Goal: Contribute content

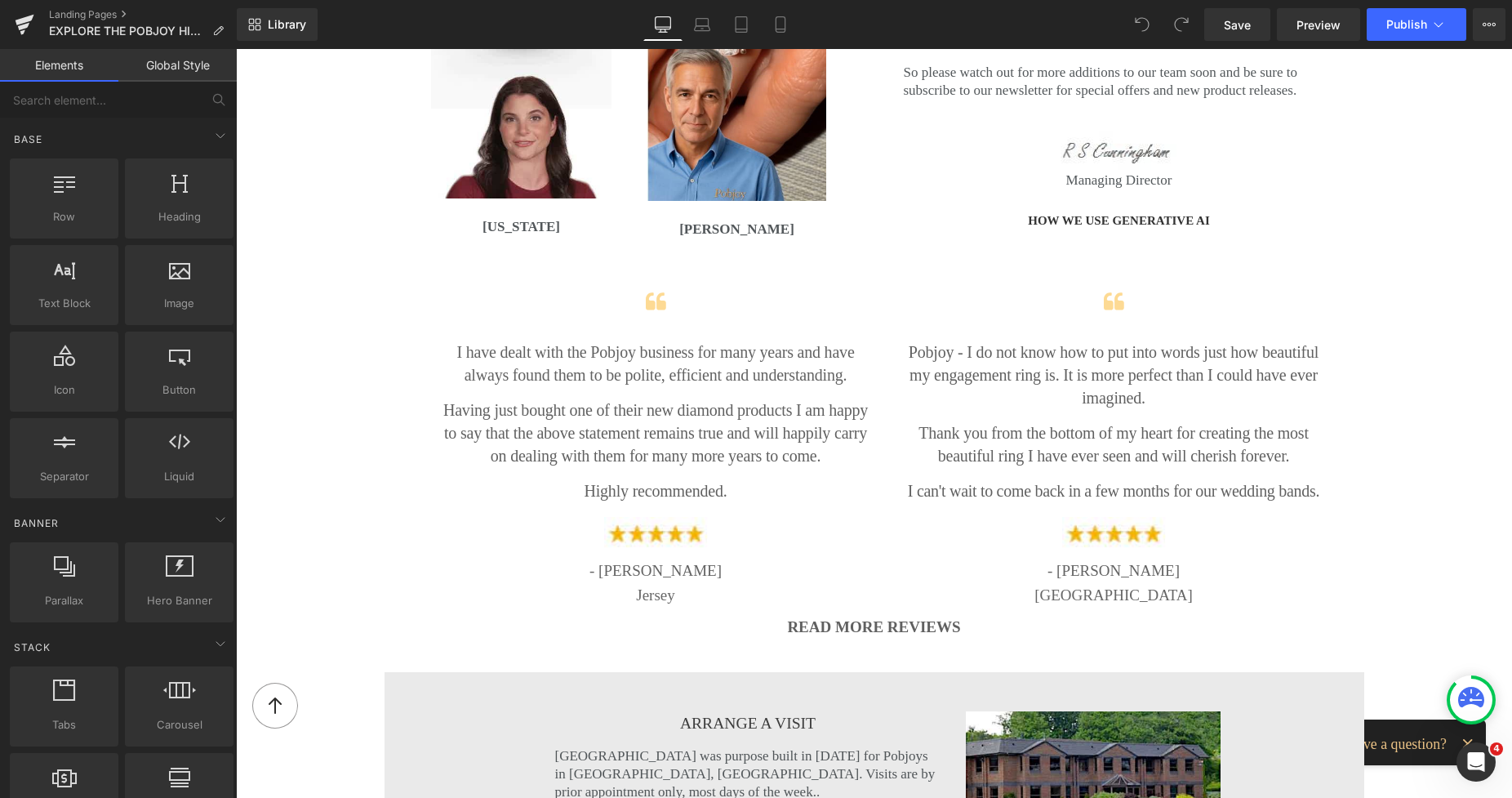
scroll to position [4120, 0]
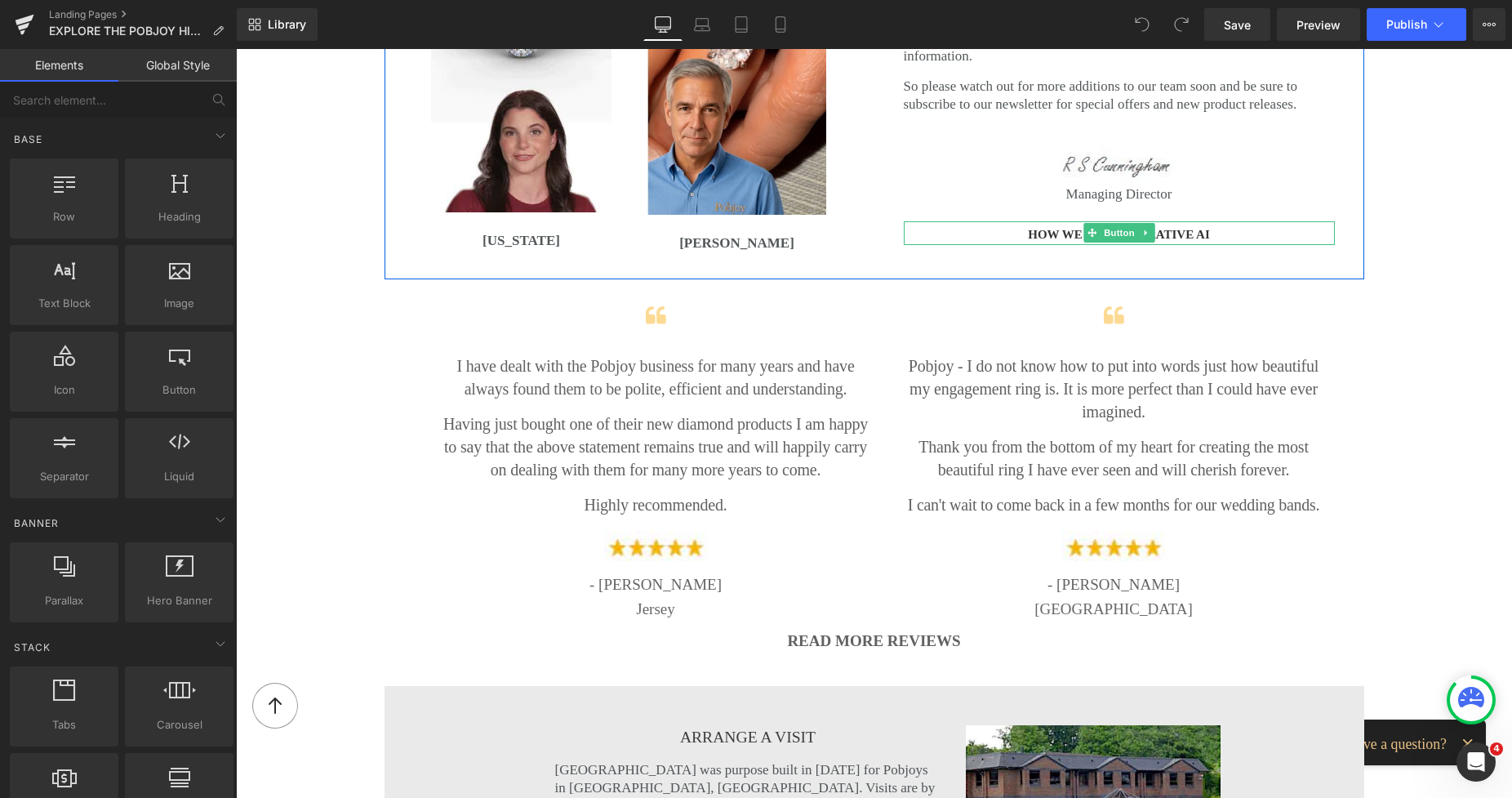
click at [1062, 227] on span "HOW WE USE GENERATIVE AI" at bounding box center [1119, 235] width 182 height 18
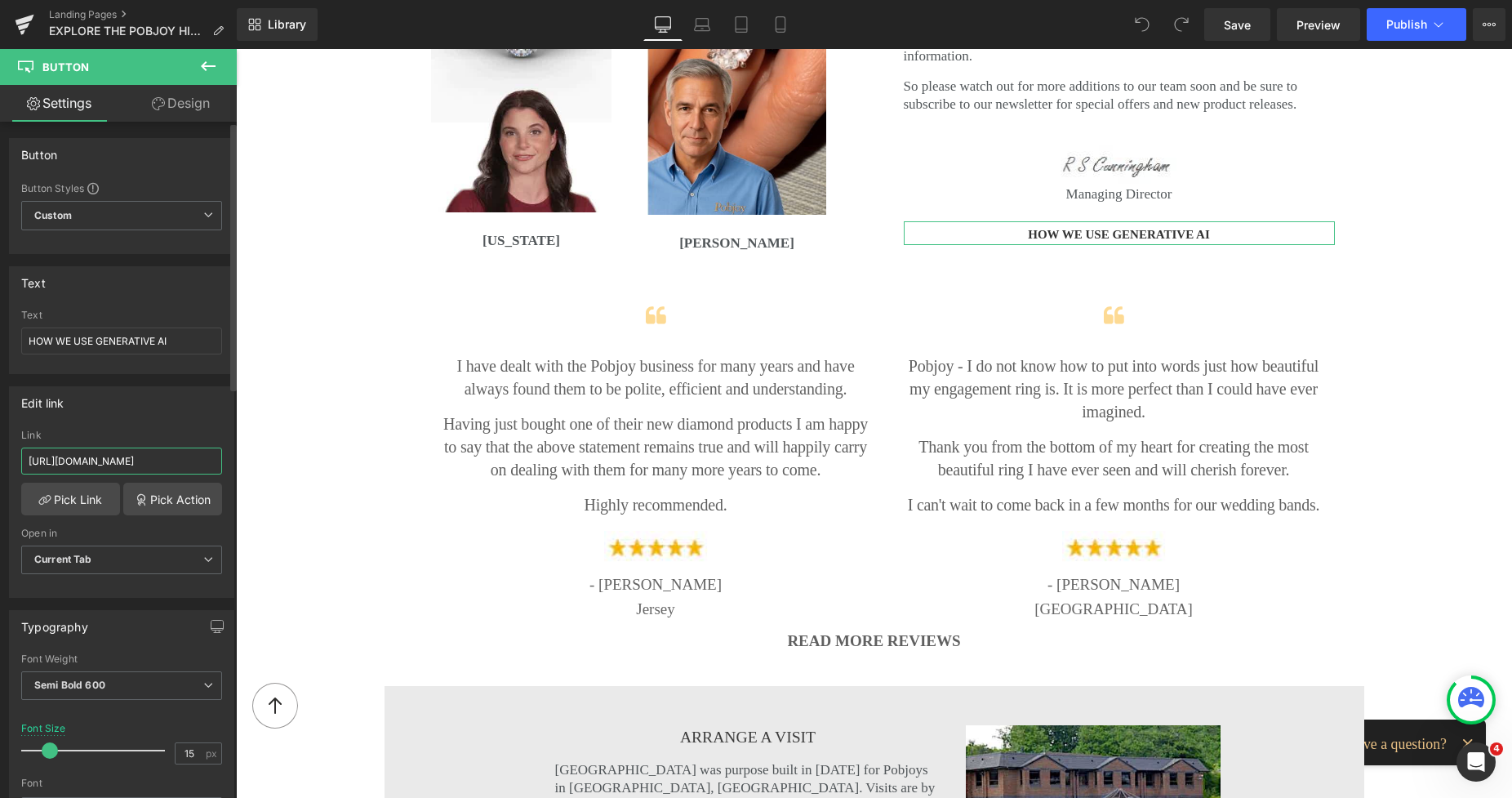
scroll to position [0, 110]
drag, startPoint x: 24, startPoint y: 457, endPoint x: 200, endPoint y: 469, distance: 176.4
click at [226, 482] on div "[URL][DOMAIN_NAME] Link [URL][DOMAIN_NAME] Pick Link Pick Action Current Tab Ne…" at bounding box center [121, 513] width 224 height 167
paste input "artificial-intelligence-guide?_ab=0&key=1754317712836"
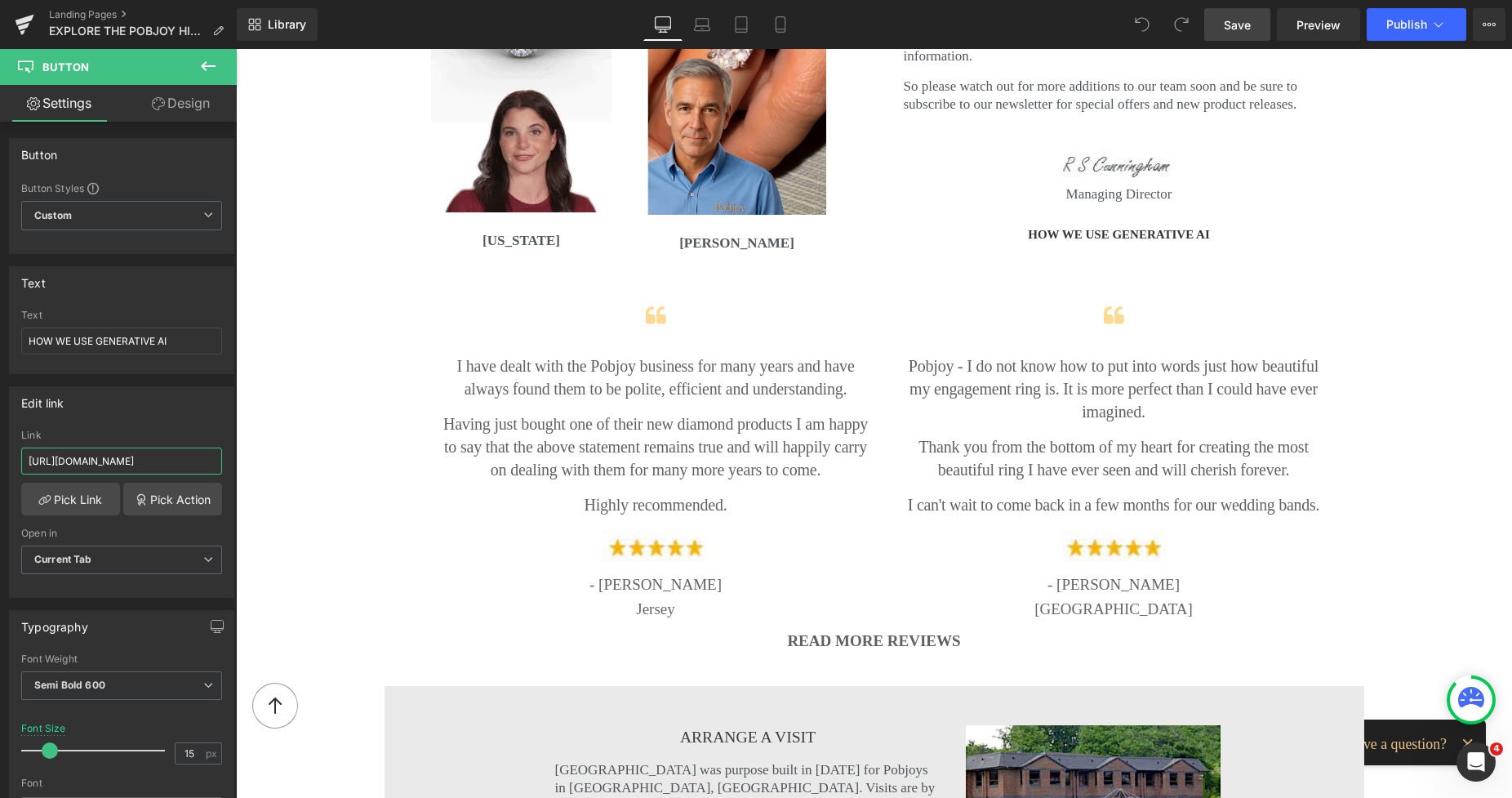
type input "[URL][DOMAIN_NAME]"
click at [1242, 18] on span "Save" at bounding box center [1238, 25] width 27 height 18
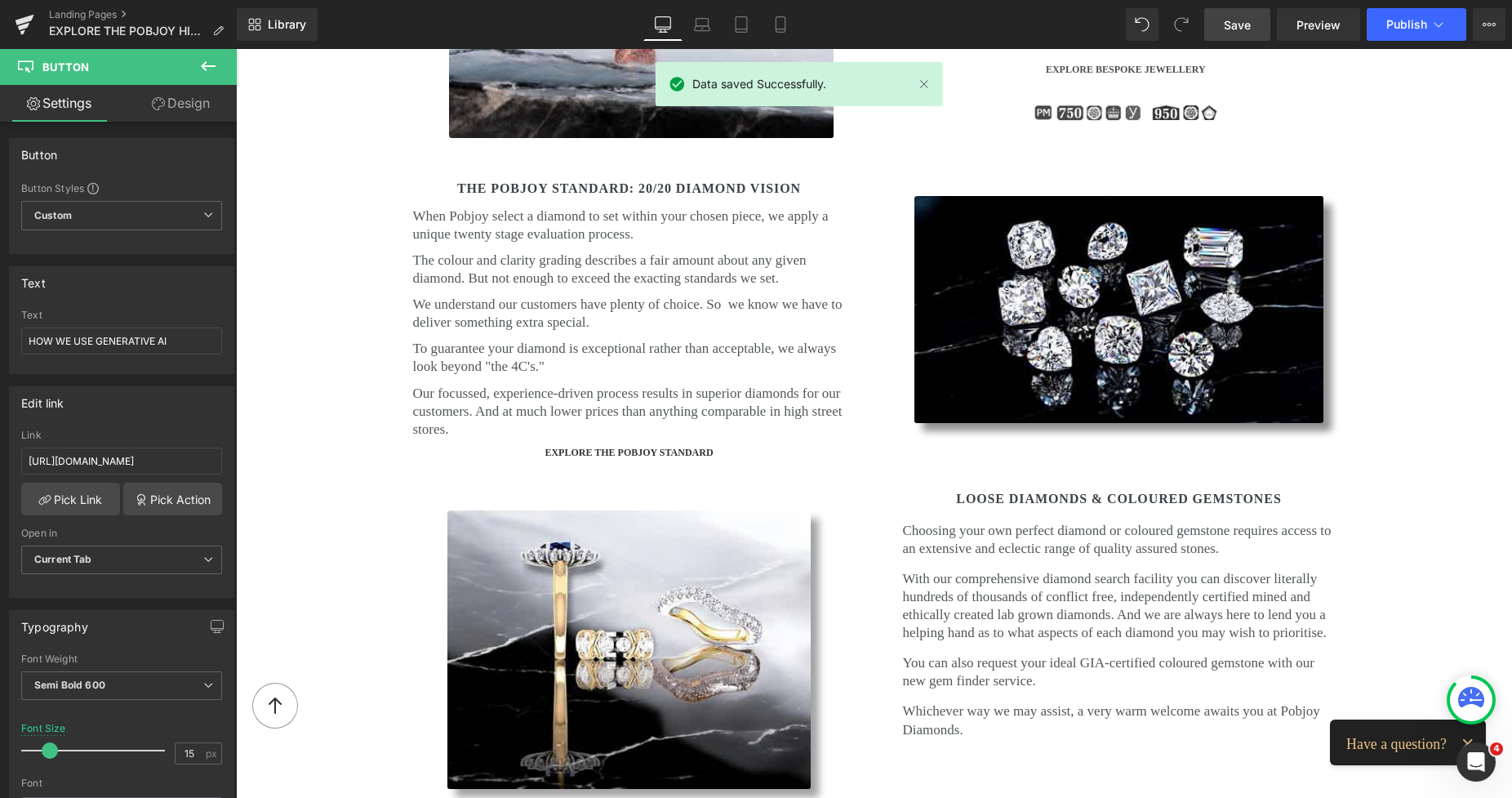
scroll to position [3084, 0]
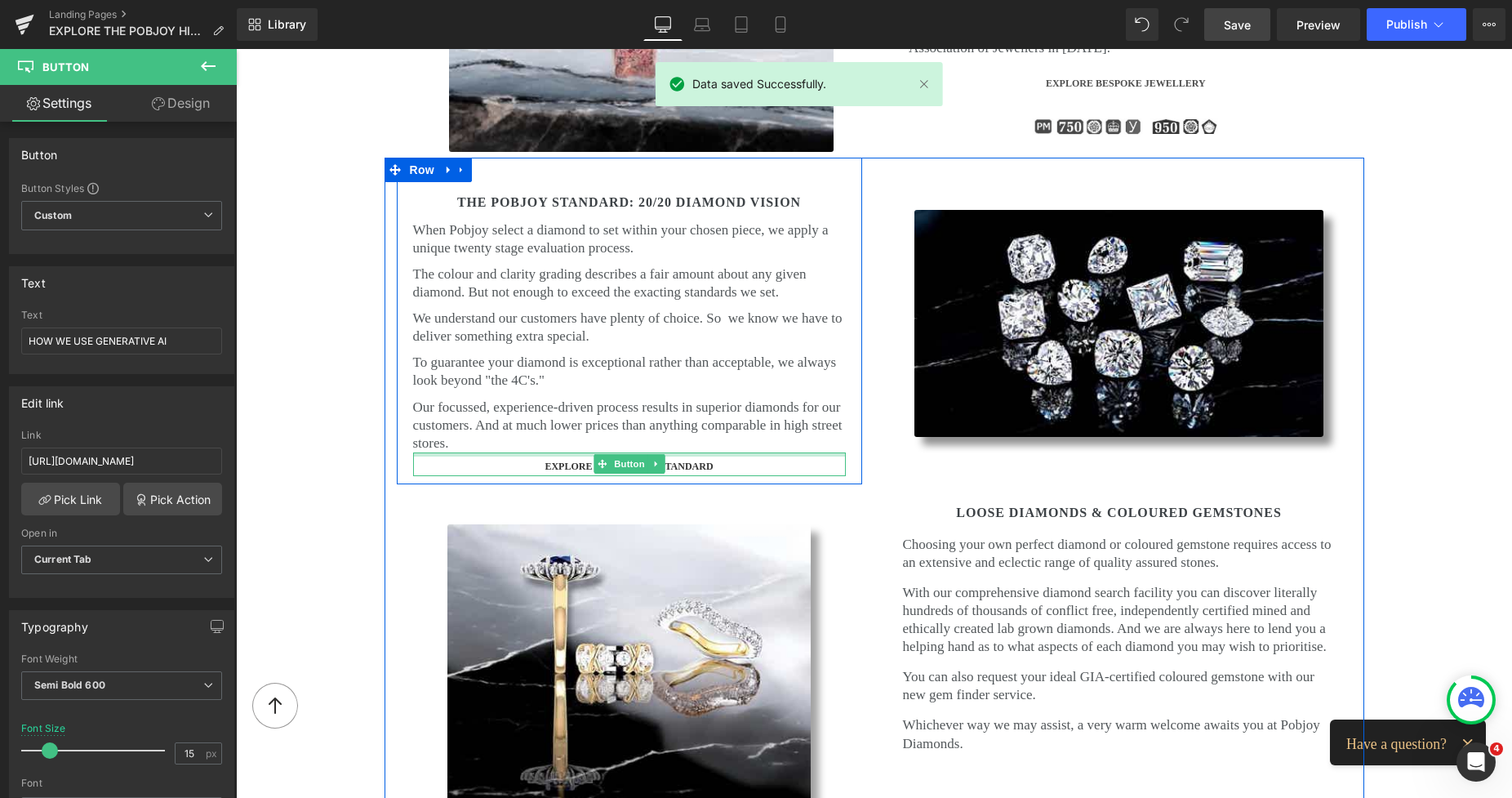
click at [567, 452] on div at bounding box center [629, 454] width 433 height 4
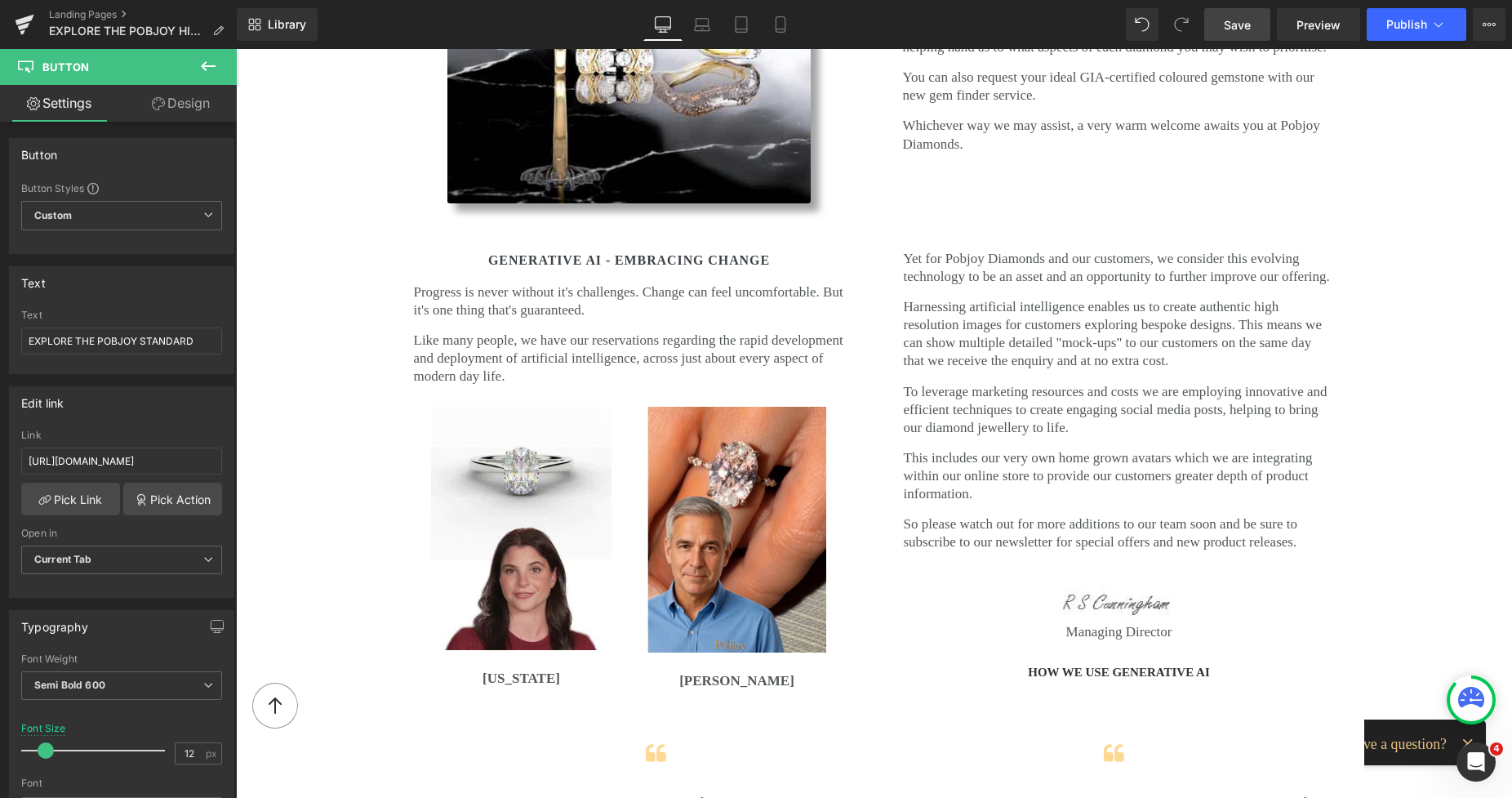
scroll to position [3881, 0]
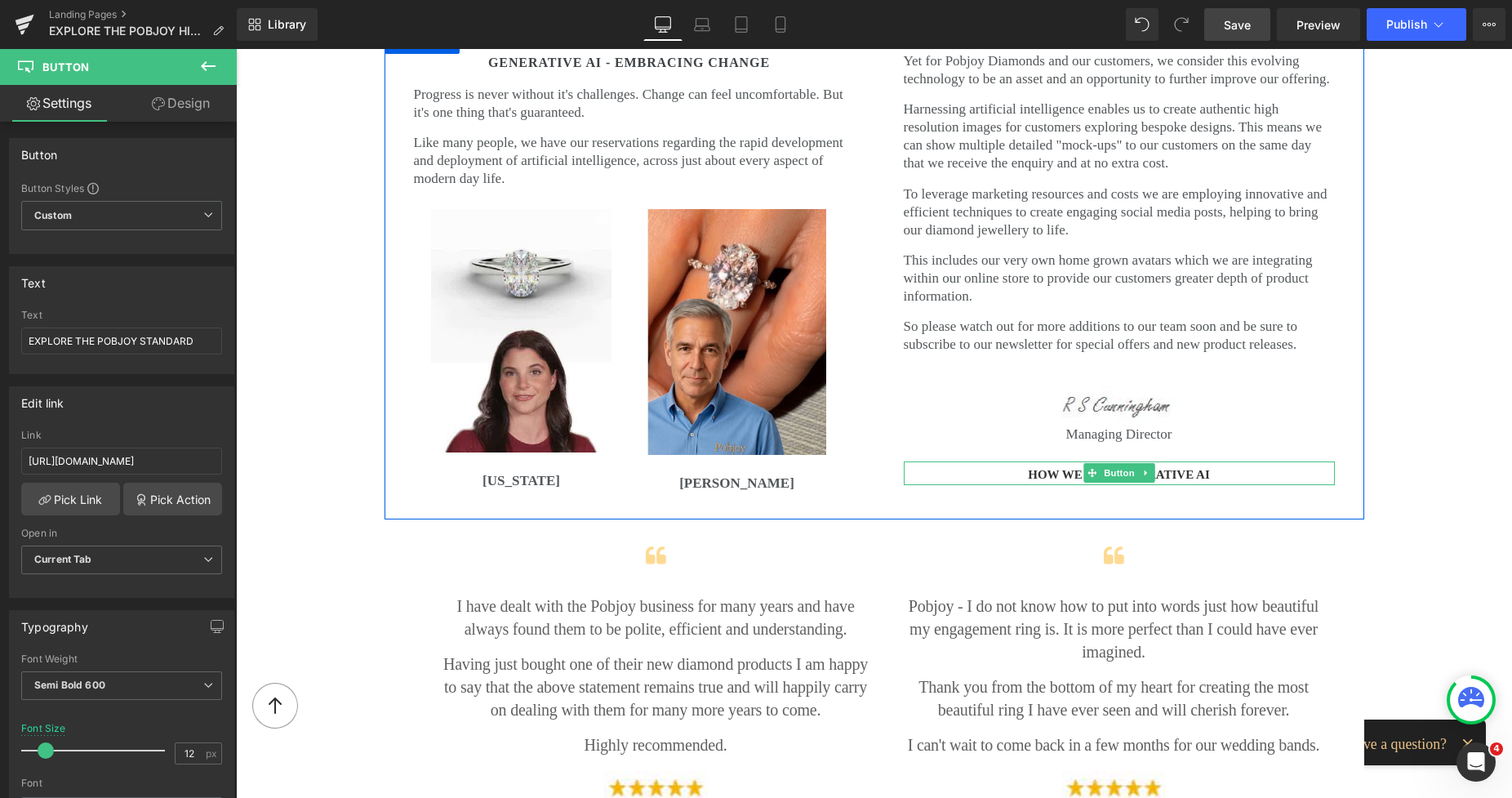
click at [1036, 466] on span "HOW WE USE GENERATIVE AI" at bounding box center [1119, 475] width 182 height 18
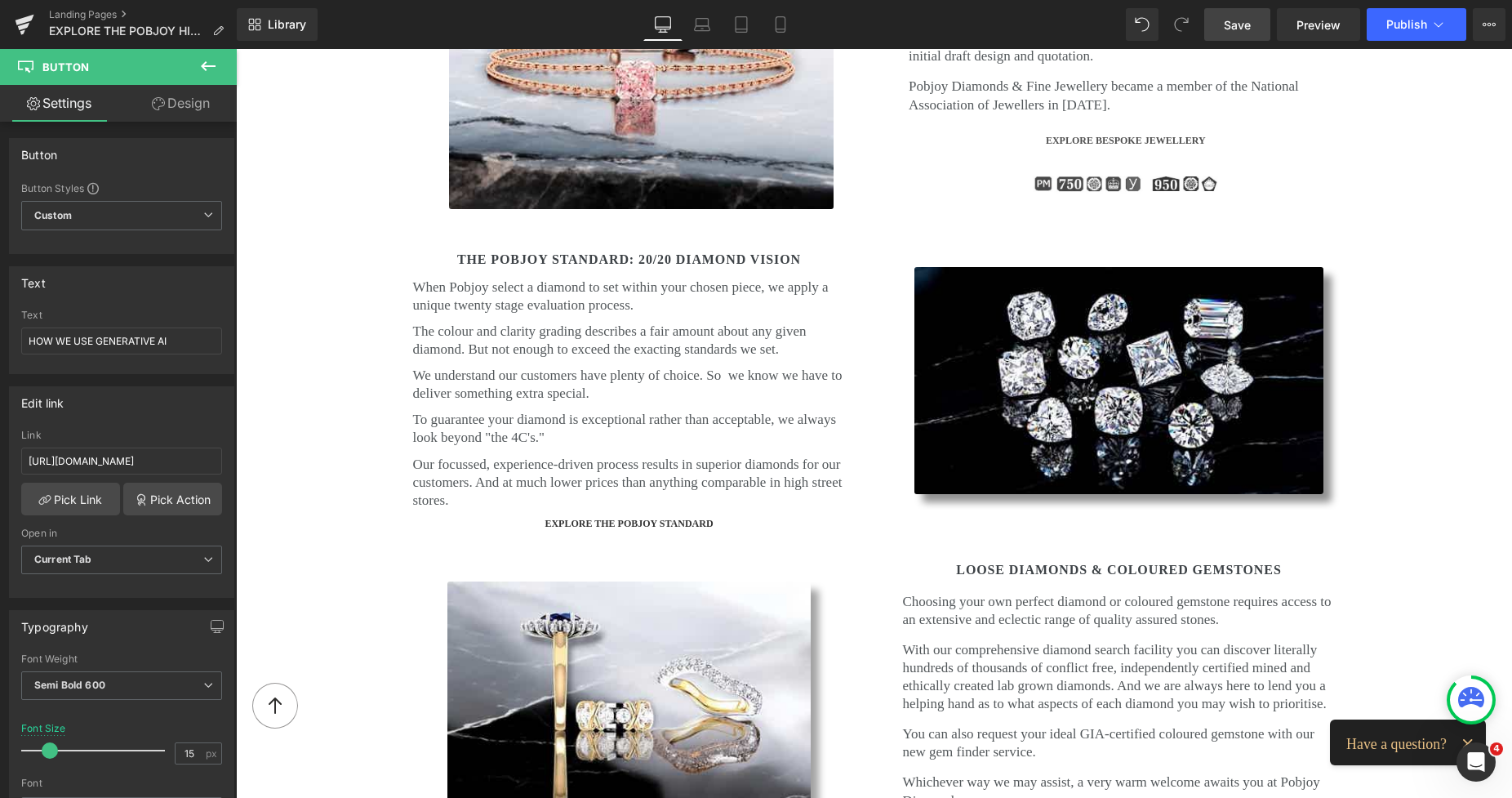
scroll to position [3301, 0]
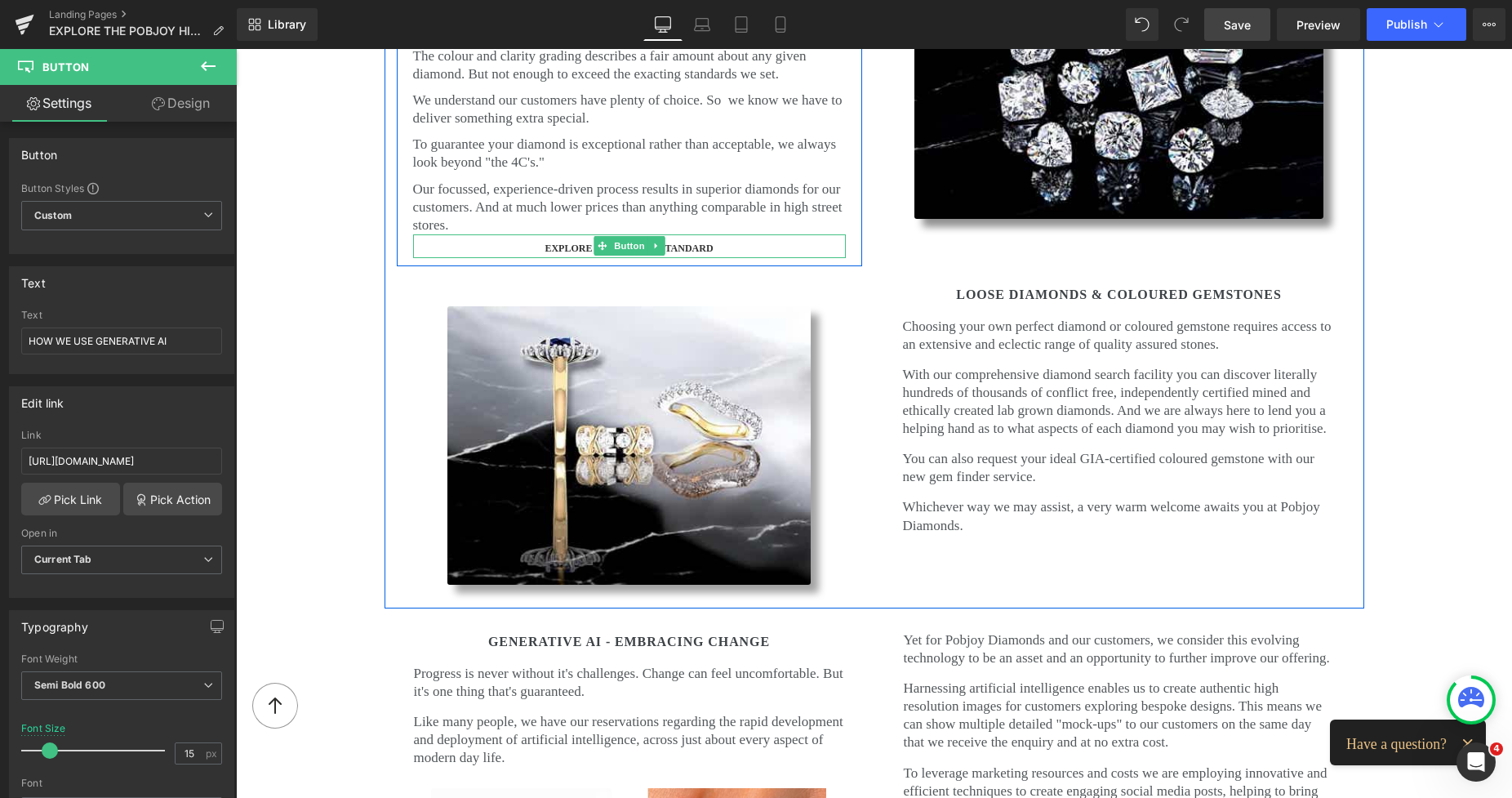
click at [553, 241] on span "EXPLORE THE POBJOY STANDARD" at bounding box center [629, 248] width 168 height 14
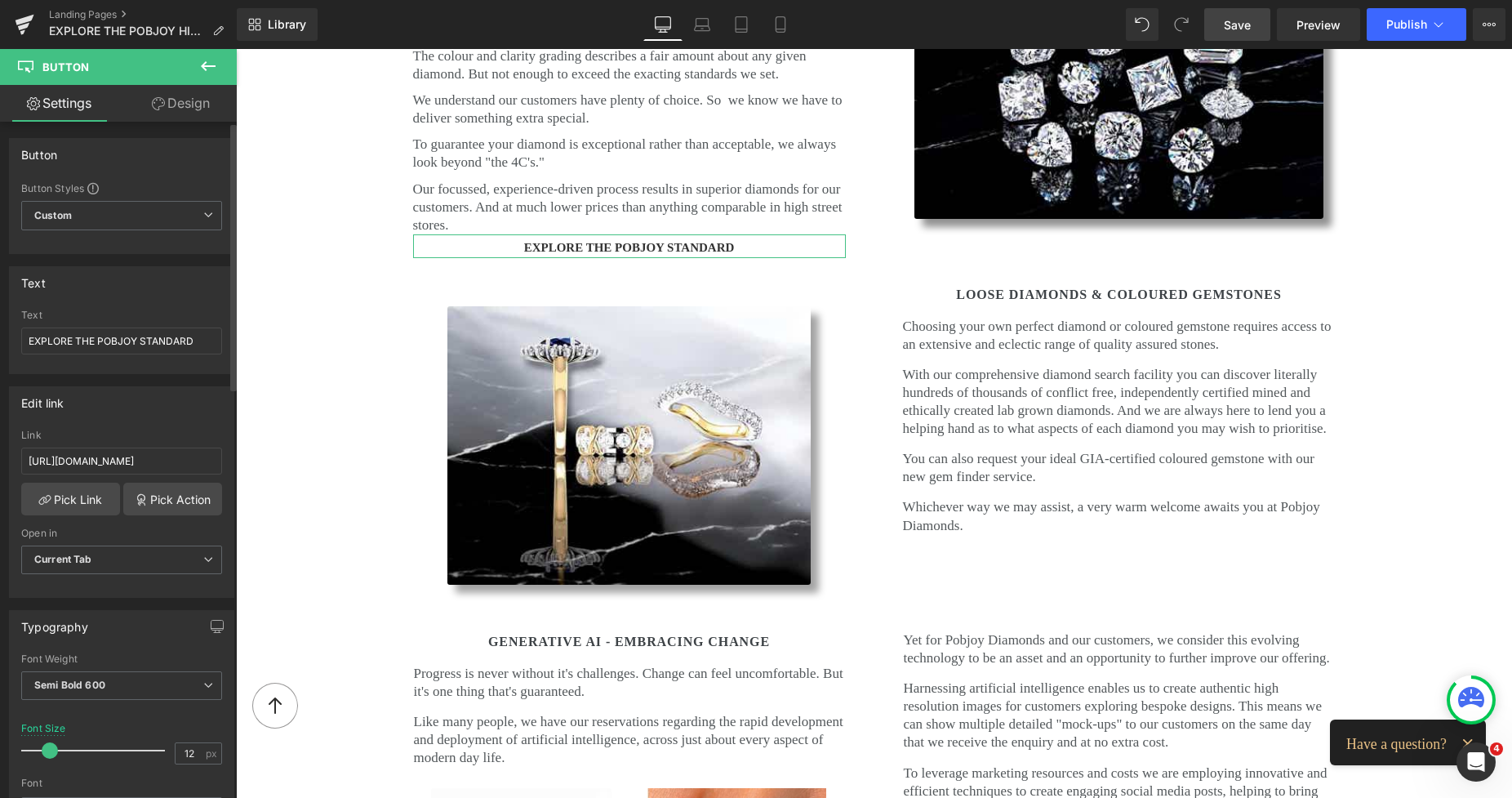
click at [45, 752] on span at bounding box center [50, 750] width 17 height 17
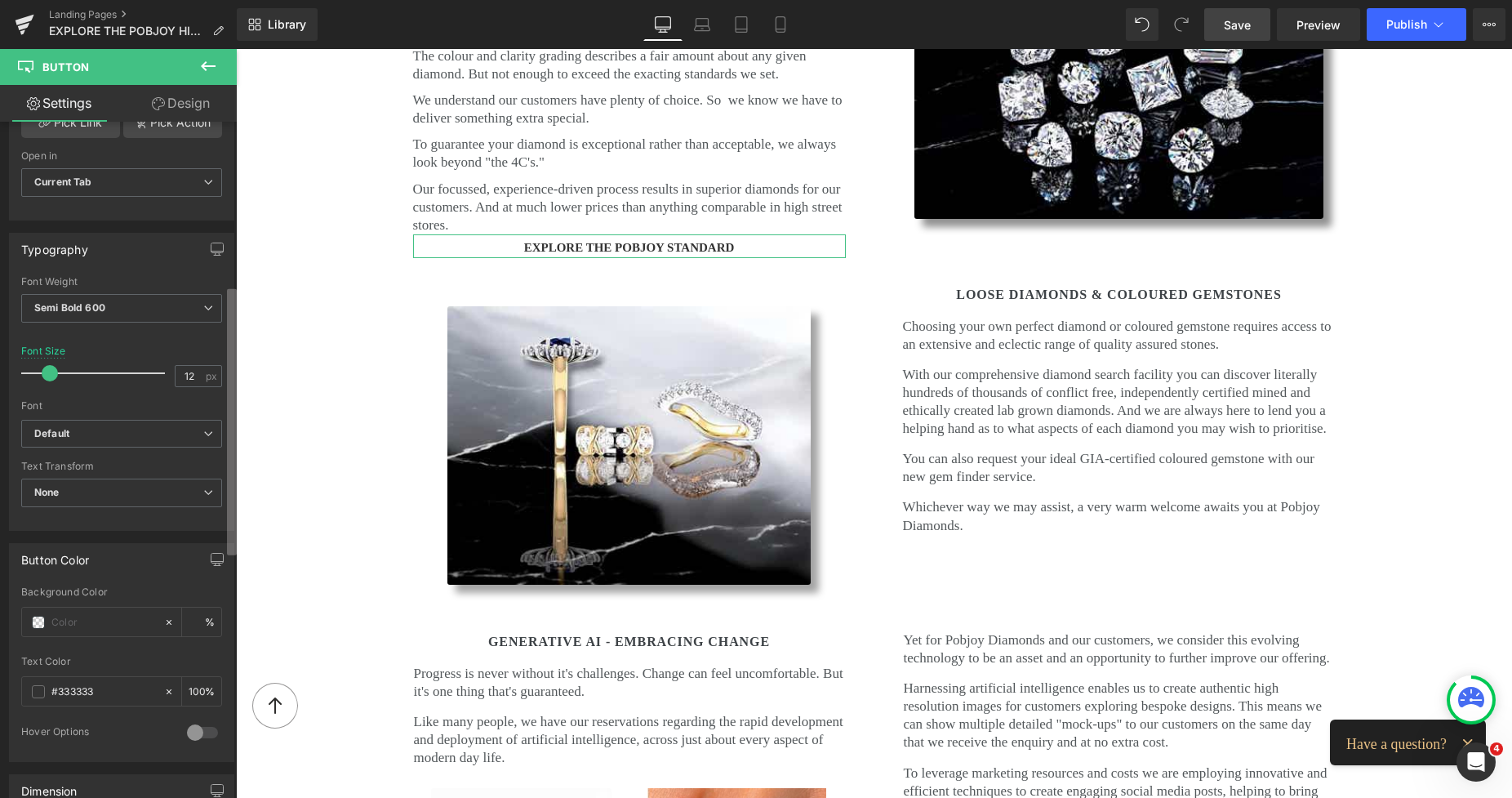
scroll to position [419, 0]
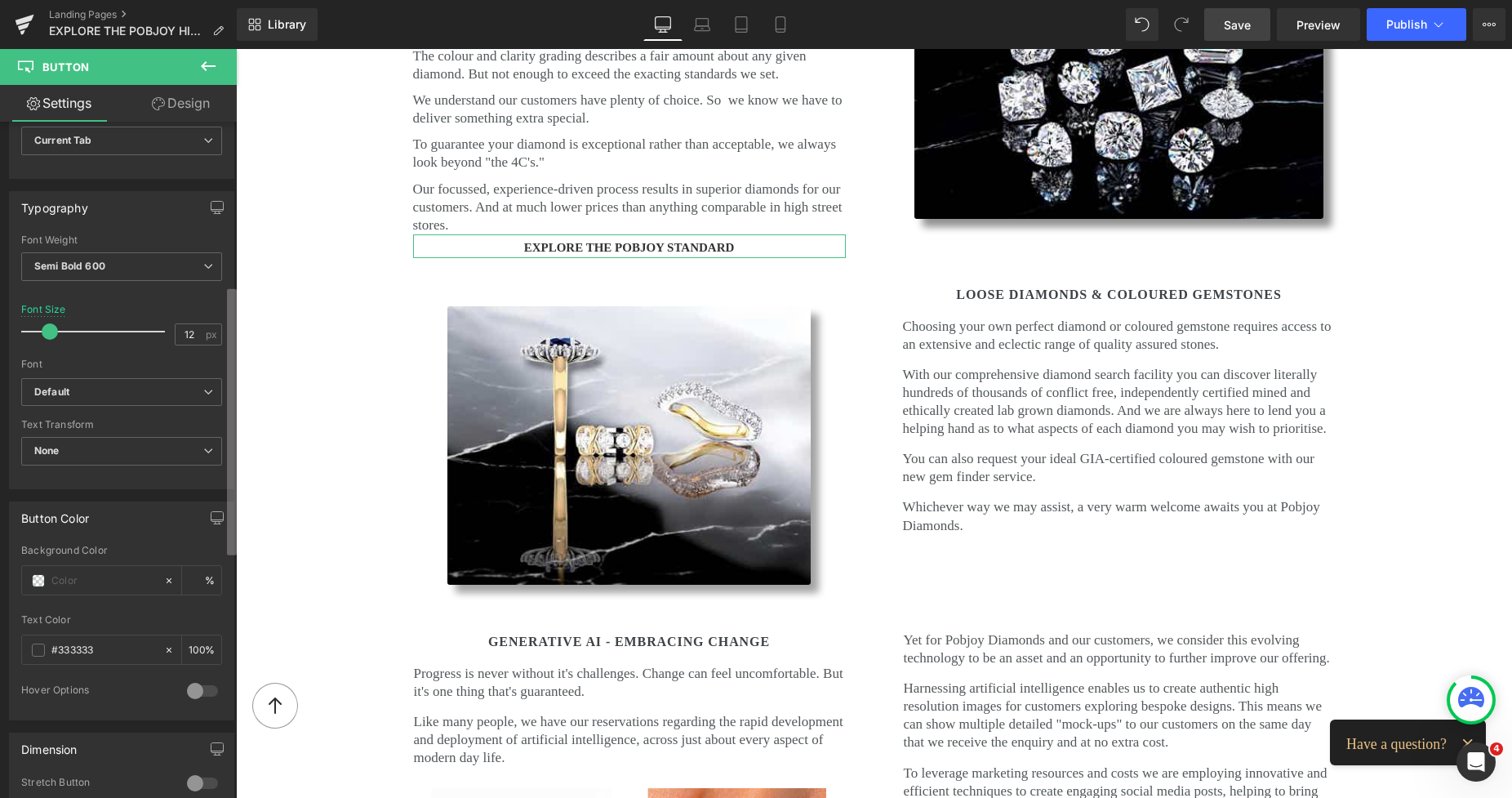
click at [234, 530] on b at bounding box center [231, 422] width 10 height 267
click at [36, 650] on span at bounding box center [38, 650] width 13 height 13
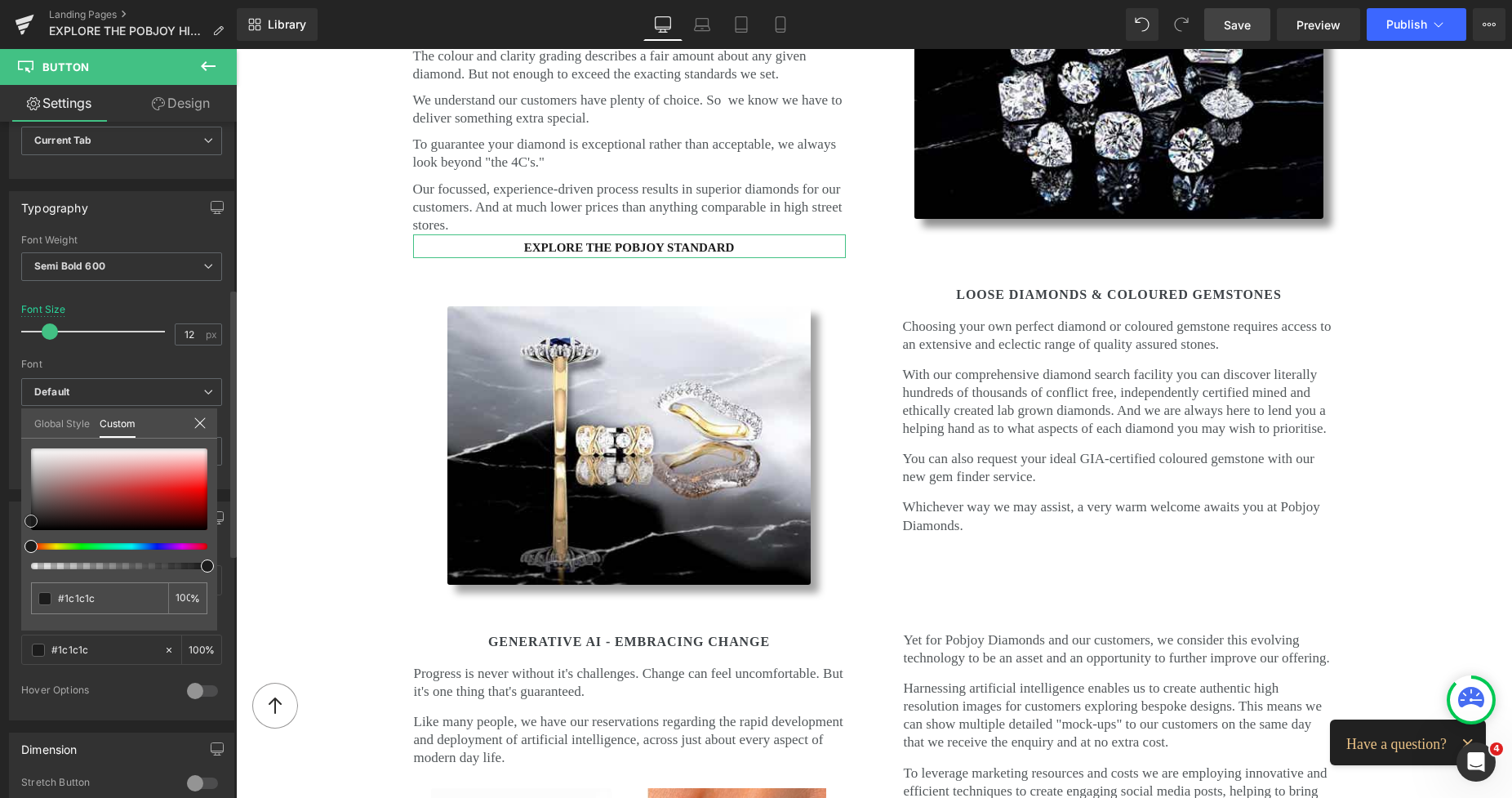
drag, startPoint x: 32, startPoint y: 519, endPoint x: 27, endPoint y: 525, distance: 7.8
click at [27, 525] on span at bounding box center [30, 521] width 13 height 13
drag, startPoint x: 1240, startPoint y: 22, endPoint x: 1258, endPoint y: 424, distance: 402.4
click at [1240, 22] on span "Save" at bounding box center [1238, 25] width 27 height 18
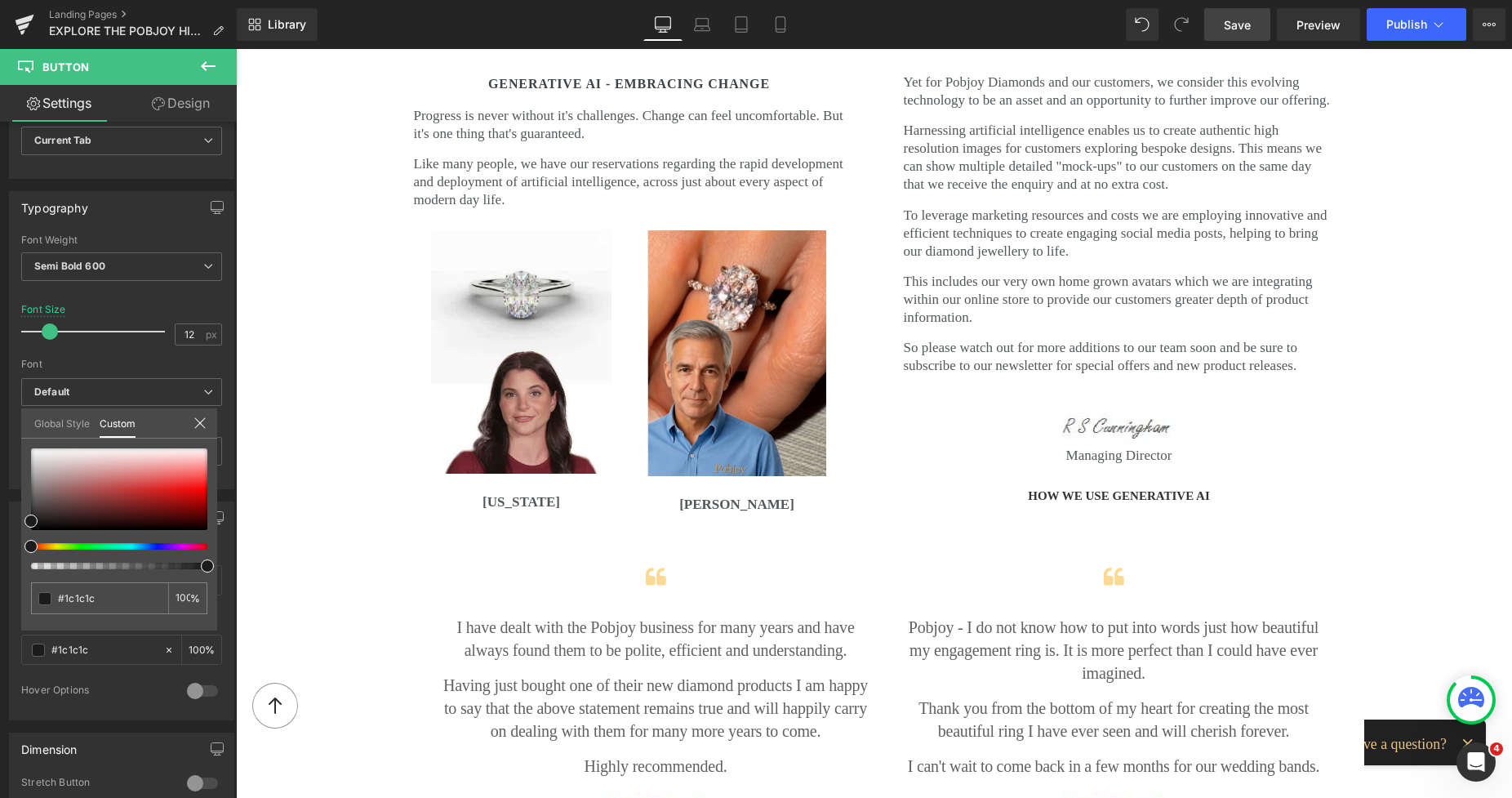
scroll to position [3711, 0]
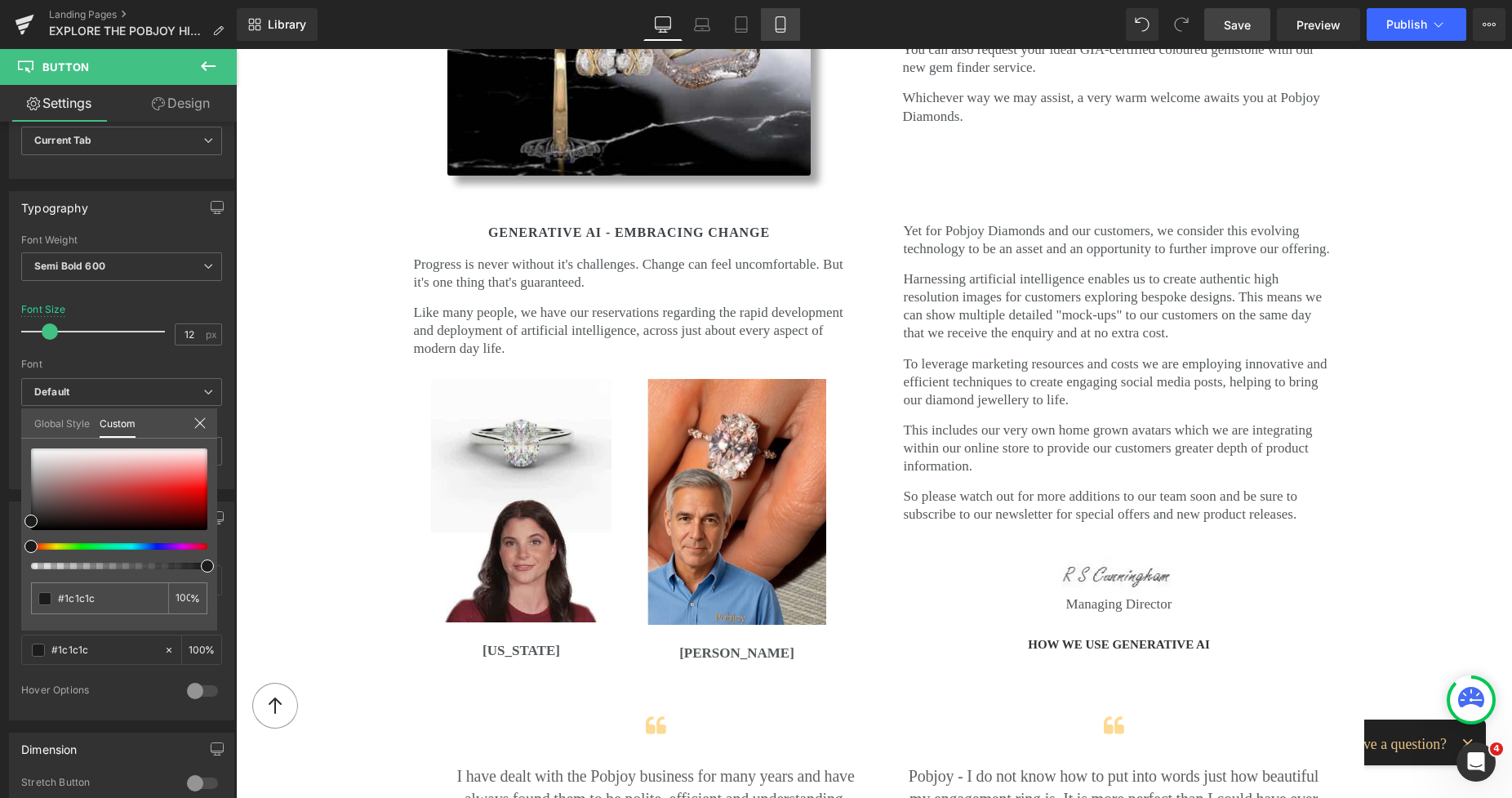
click at [781, 27] on icon at bounding box center [780, 24] width 17 height 17
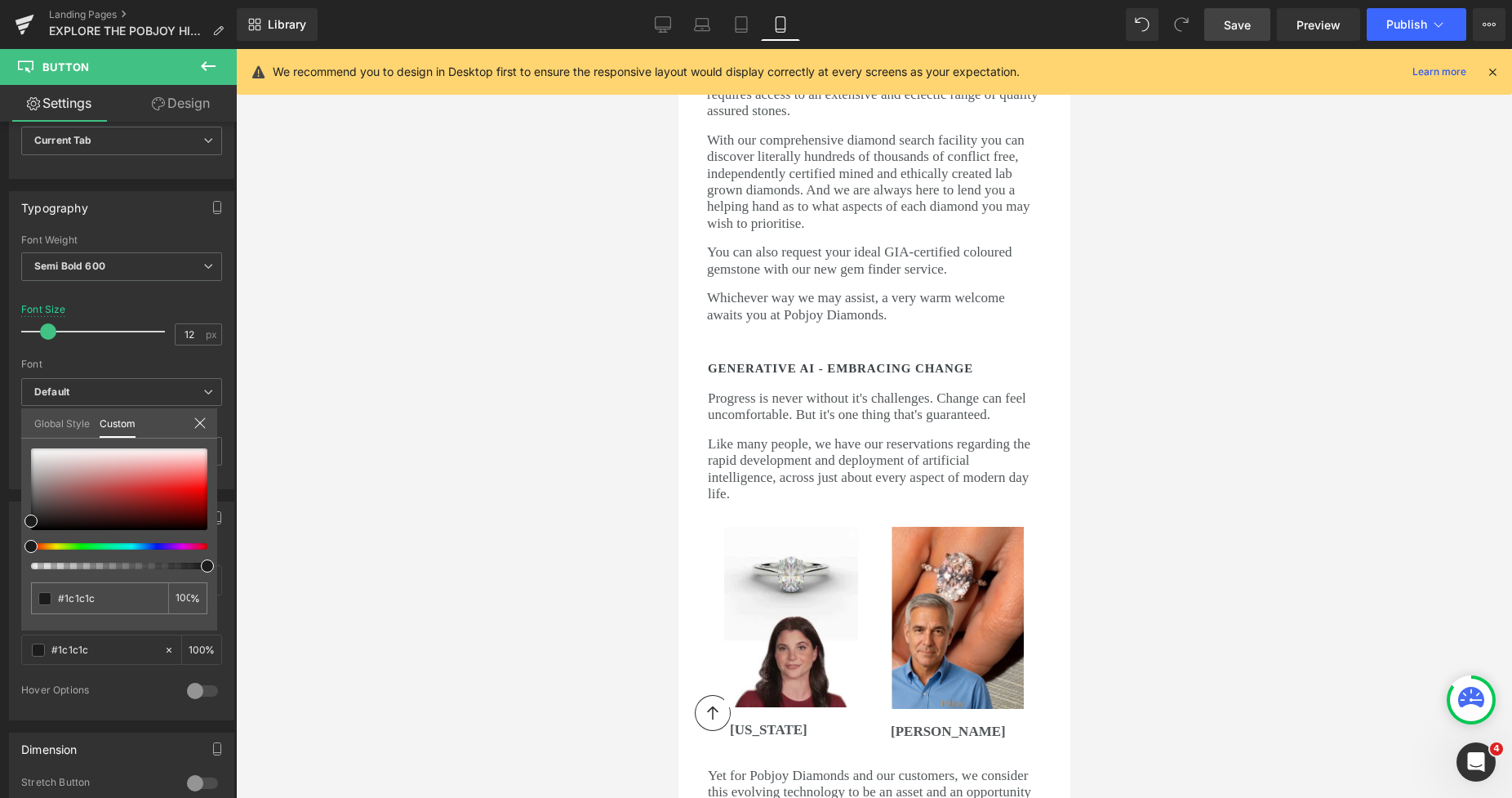
scroll to position [7254, 0]
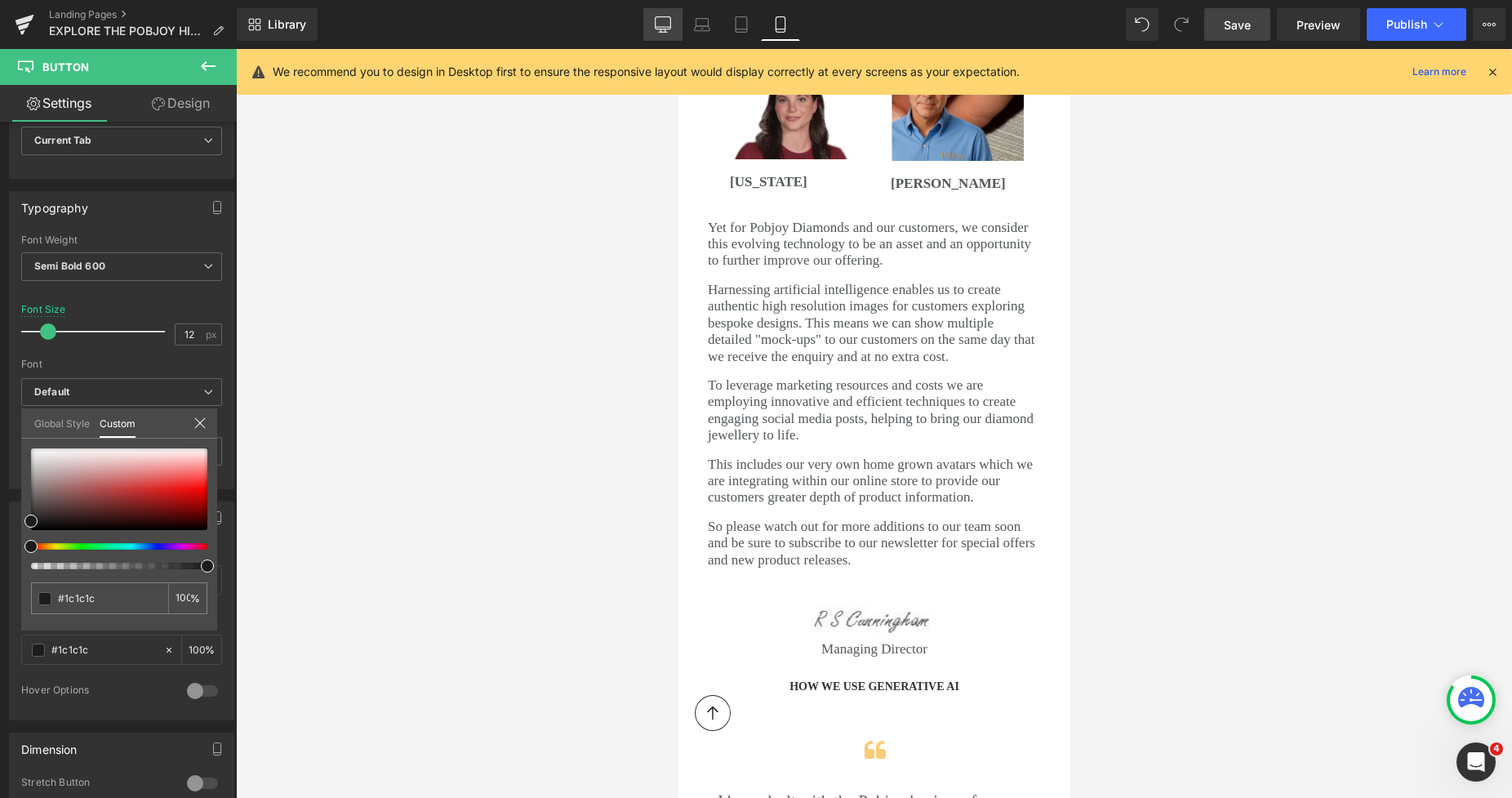
drag, startPoint x: 670, startPoint y: 27, endPoint x: 476, endPoint y: 62, distance: 197.1
click at [670, 27] on icon at bounding box center [662, 24] width 17 height 17
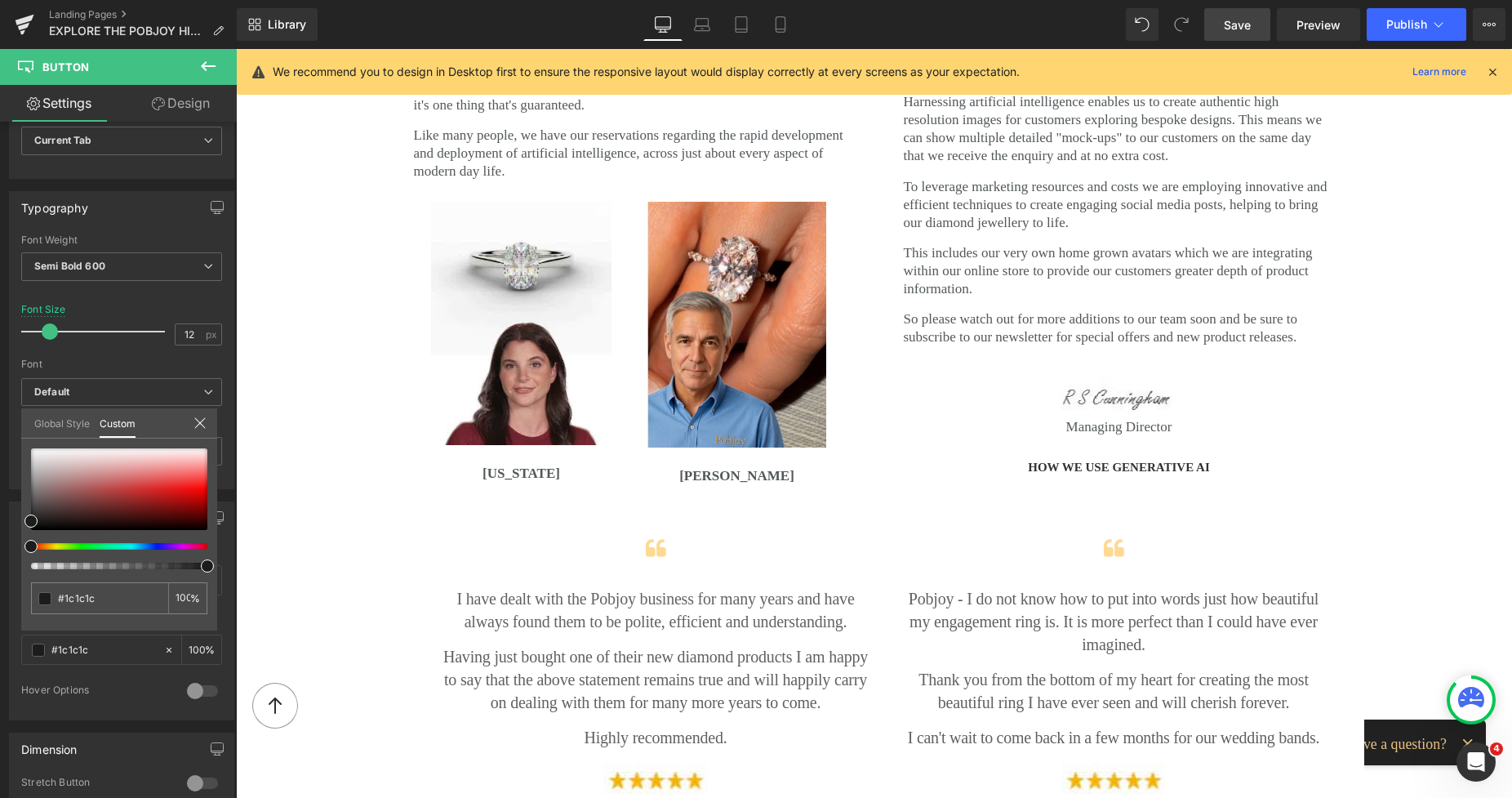
scroll to position [3944, 0]
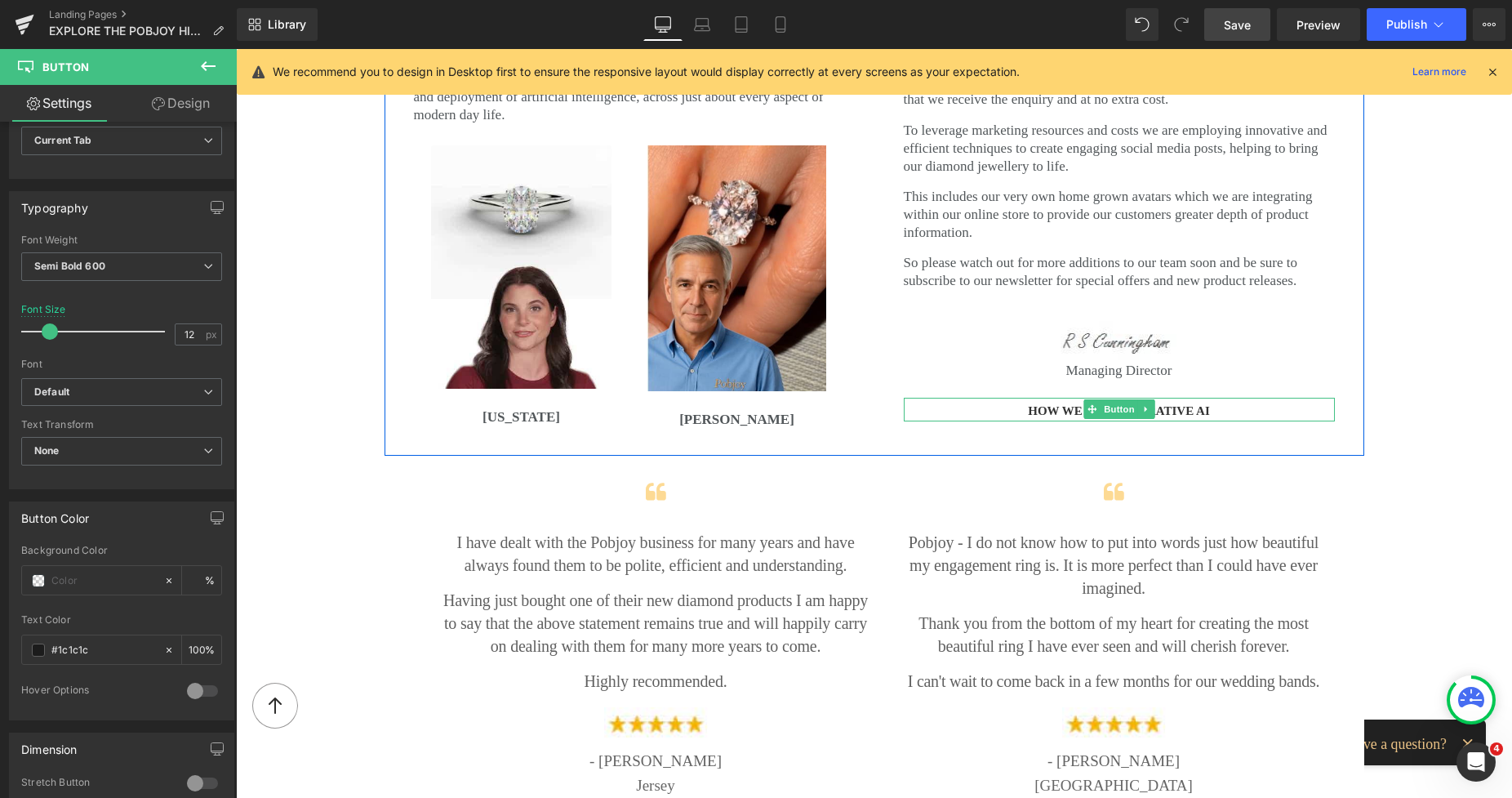
click at [1015, 398] on div "HOW WE USE GENERATIVE AI" at bounding box center [1118, 409] width 431 height 23
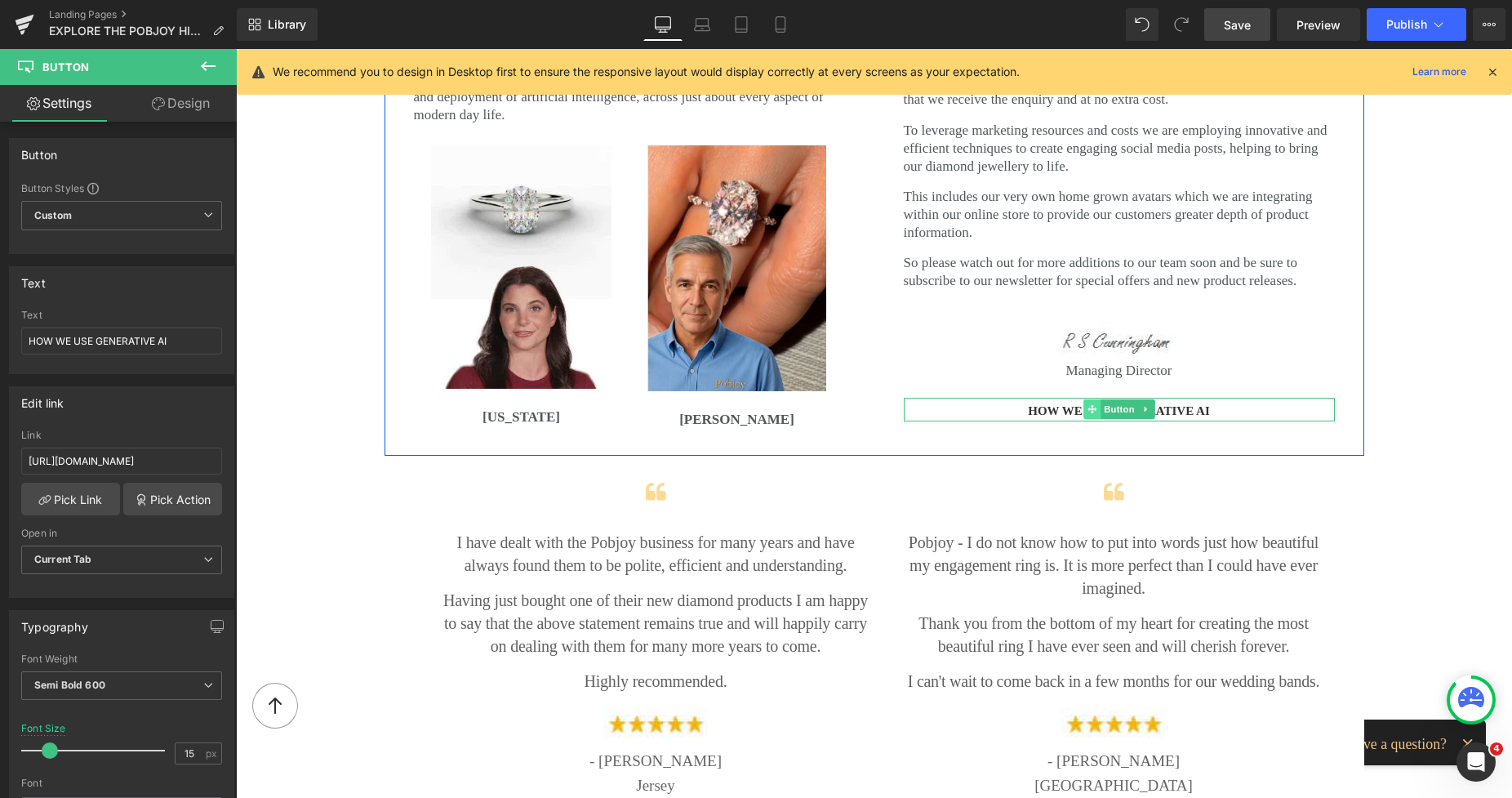
click at [1089, 405] on icon at bounding box center [1092, 409] width 9 height 9
click at [32, 337] on input "HOW WE USE GENERATIVE AI" at bounding box center [122, 341] width 201 height 27
click at [27, 340] on input "HOW WE USE GENERATIVE AI" at bounding box center [122, 341] width 201 height 27
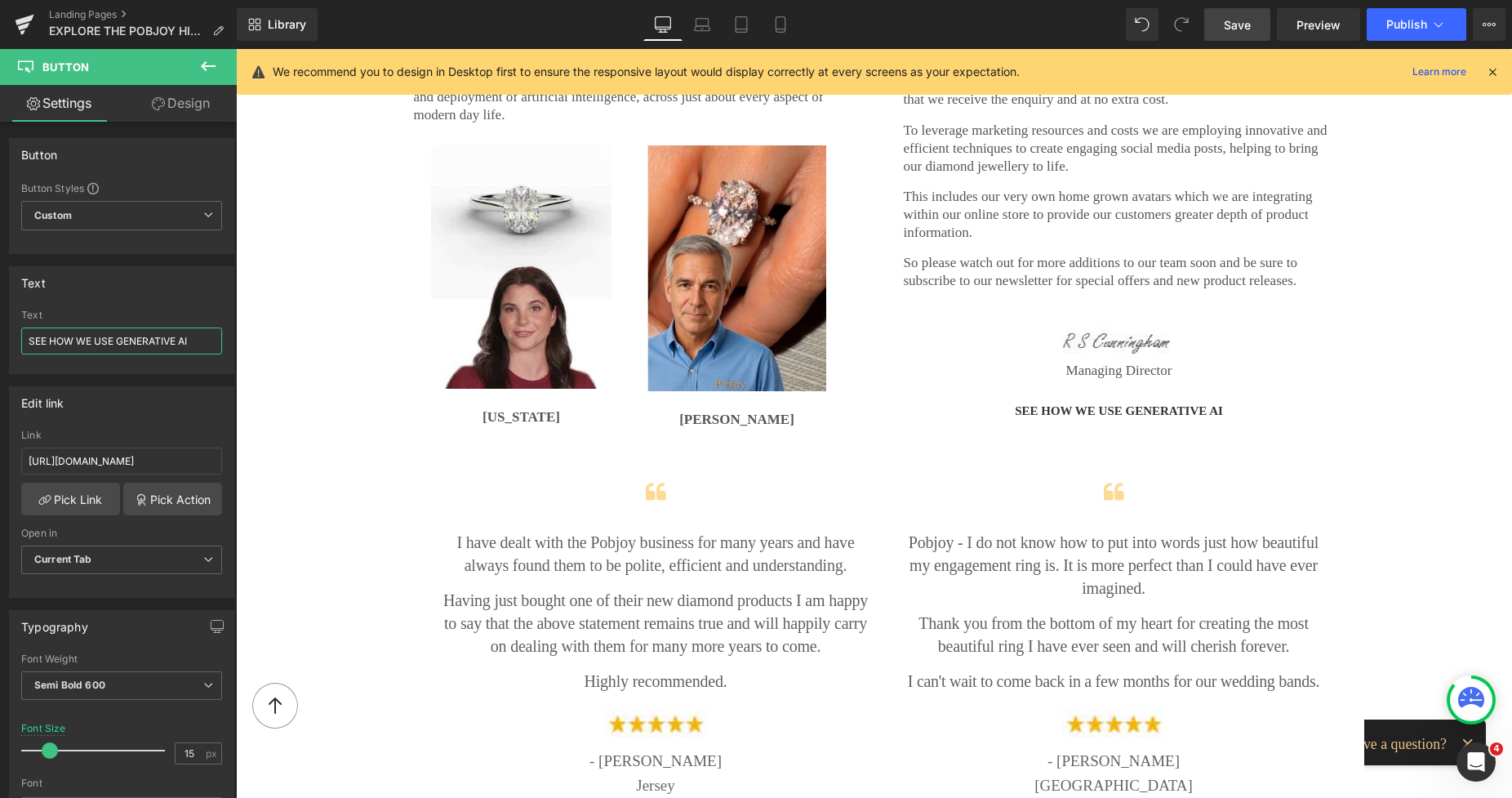
type input "SEE HOW WE USE GENERATIVE AI"
click at [1233, 26] on span "Save" at bounding box center [1238, 25] width 27 height 18
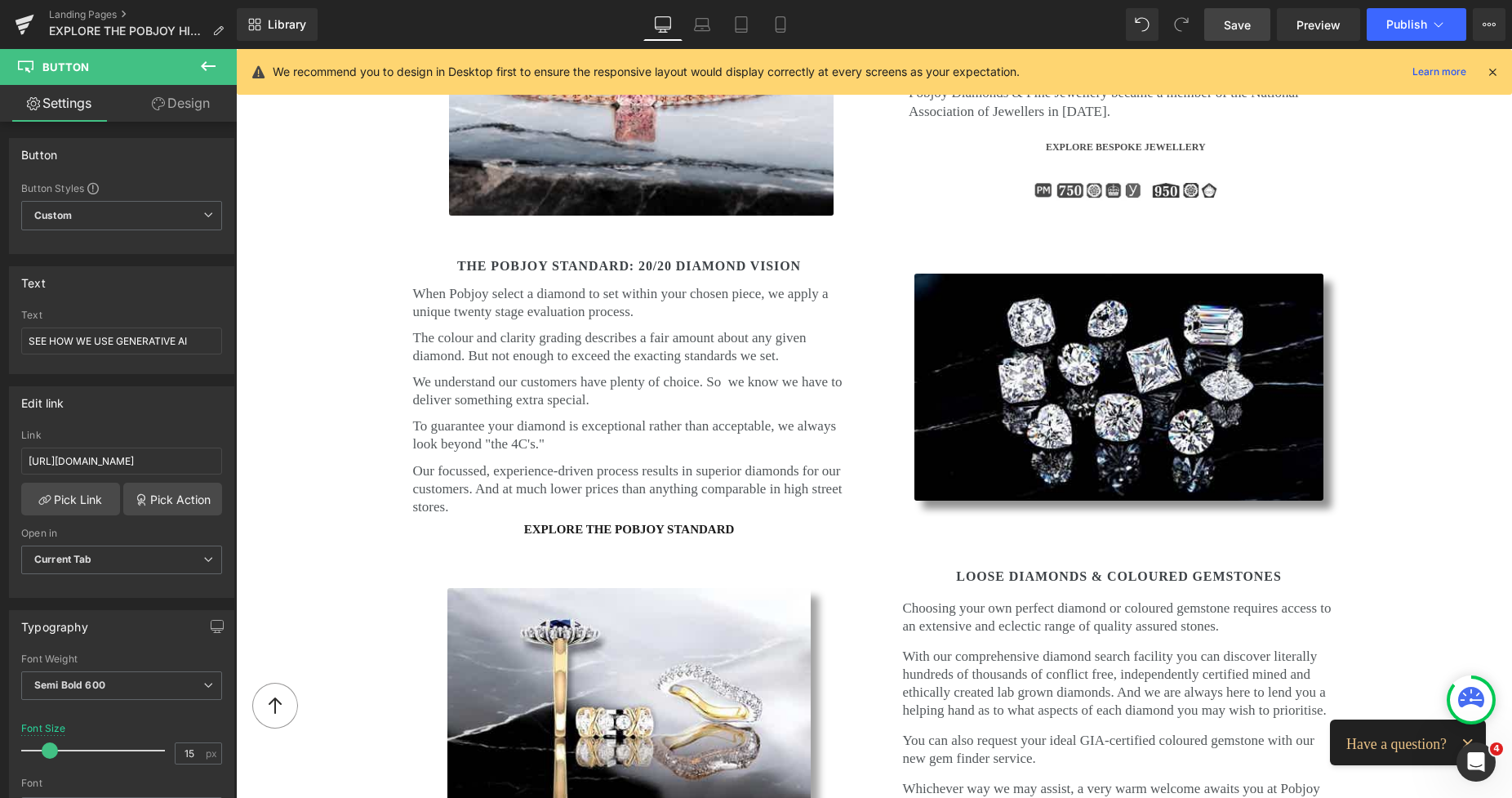
scroll to position [3132, 0]
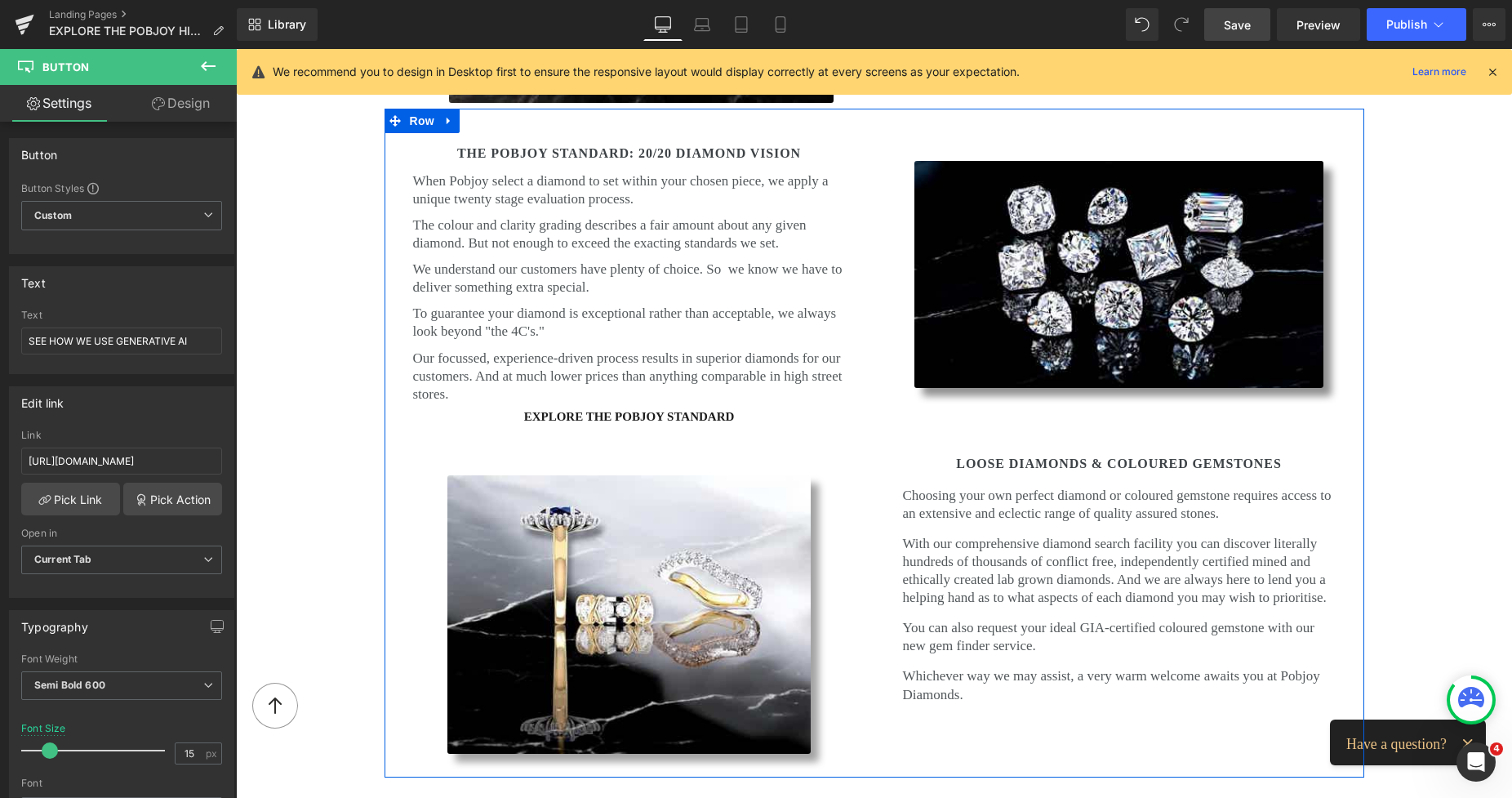
click at [568, 408] on span "EXPLORE THE POBJOY STANDARD" at bounding box center [630, 417] width 211 height 18
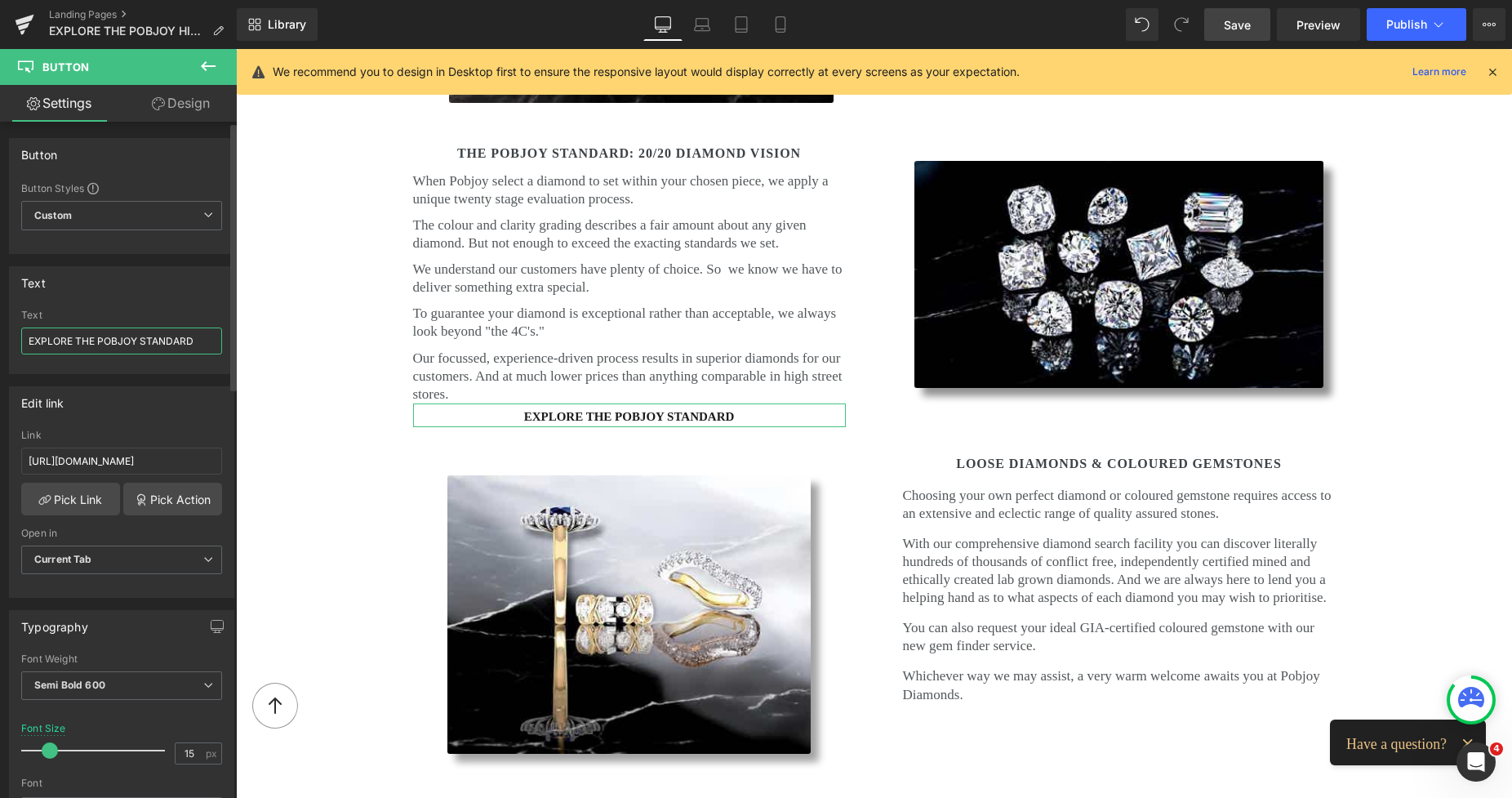
drag, startPoint x: 191, startPoint y: 344, endPoint x: 0, endPoint y: 344, distance: 191.0
click at [0, 344] on div "Text EXPLORE THE POBJOY STANDARD Text EXPLORE THE POBJOY STANDARD" at bounding box center [122, 314] width 244 height 120
type input "SEE HOW WE SELECT YOUR DIAMOND"
click at [1227, 20] on span "Save" at bounding box center [1238, 25] width 27 height 18
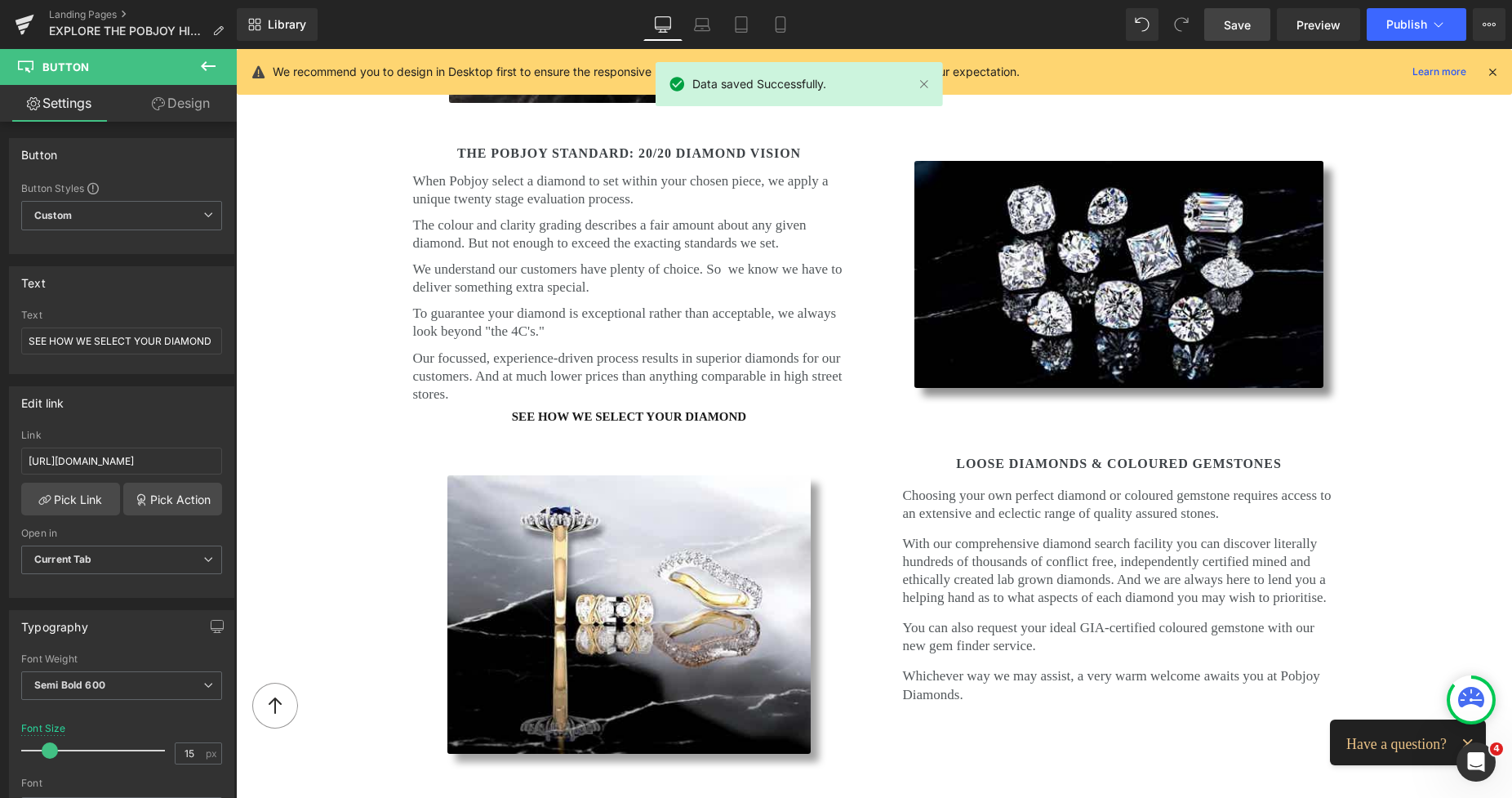
scroll to position [2969, 0]
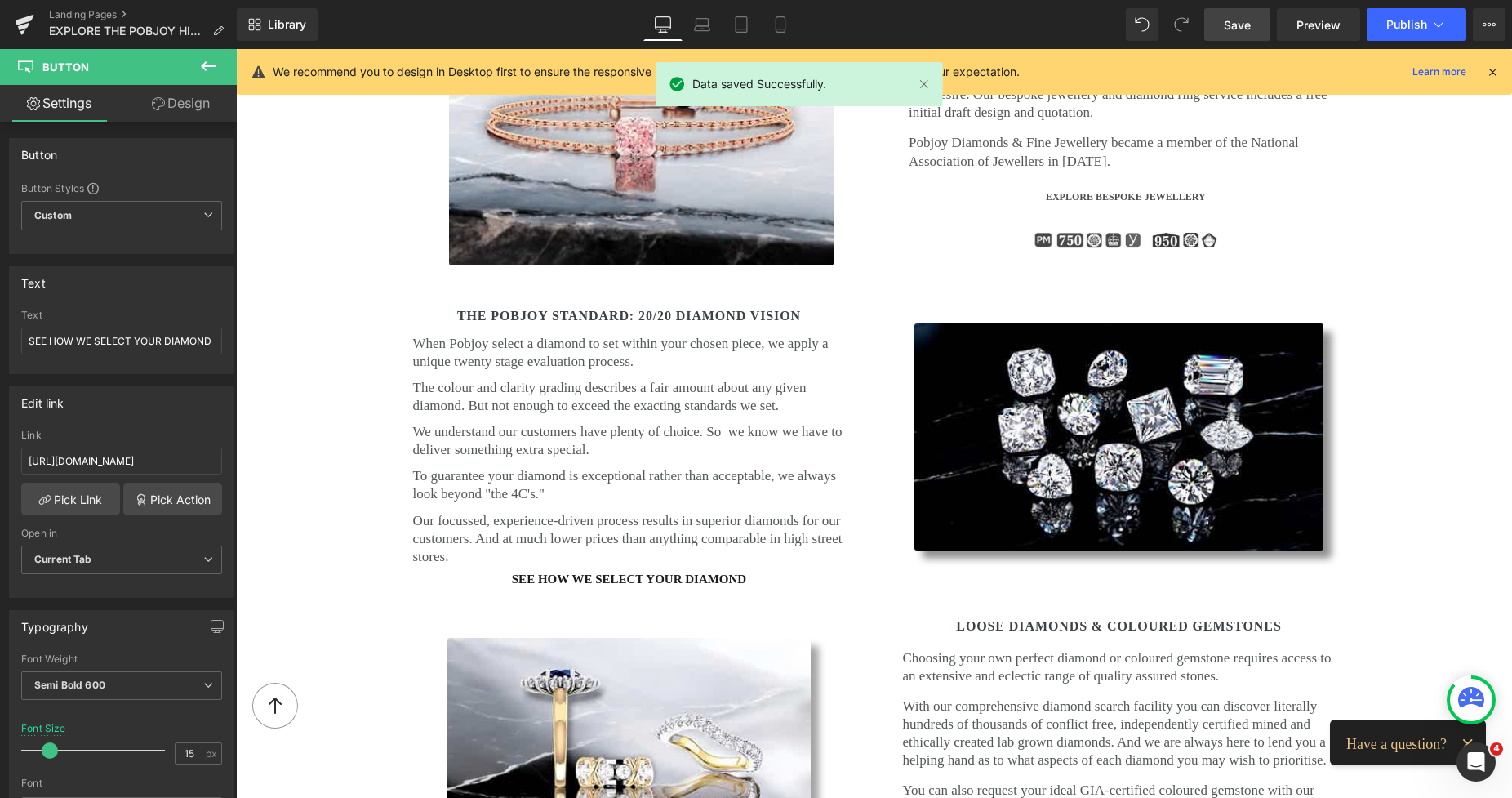
click at [1224, 23] on link "Save" at bounding box center [1238, 23] width 66 height 32
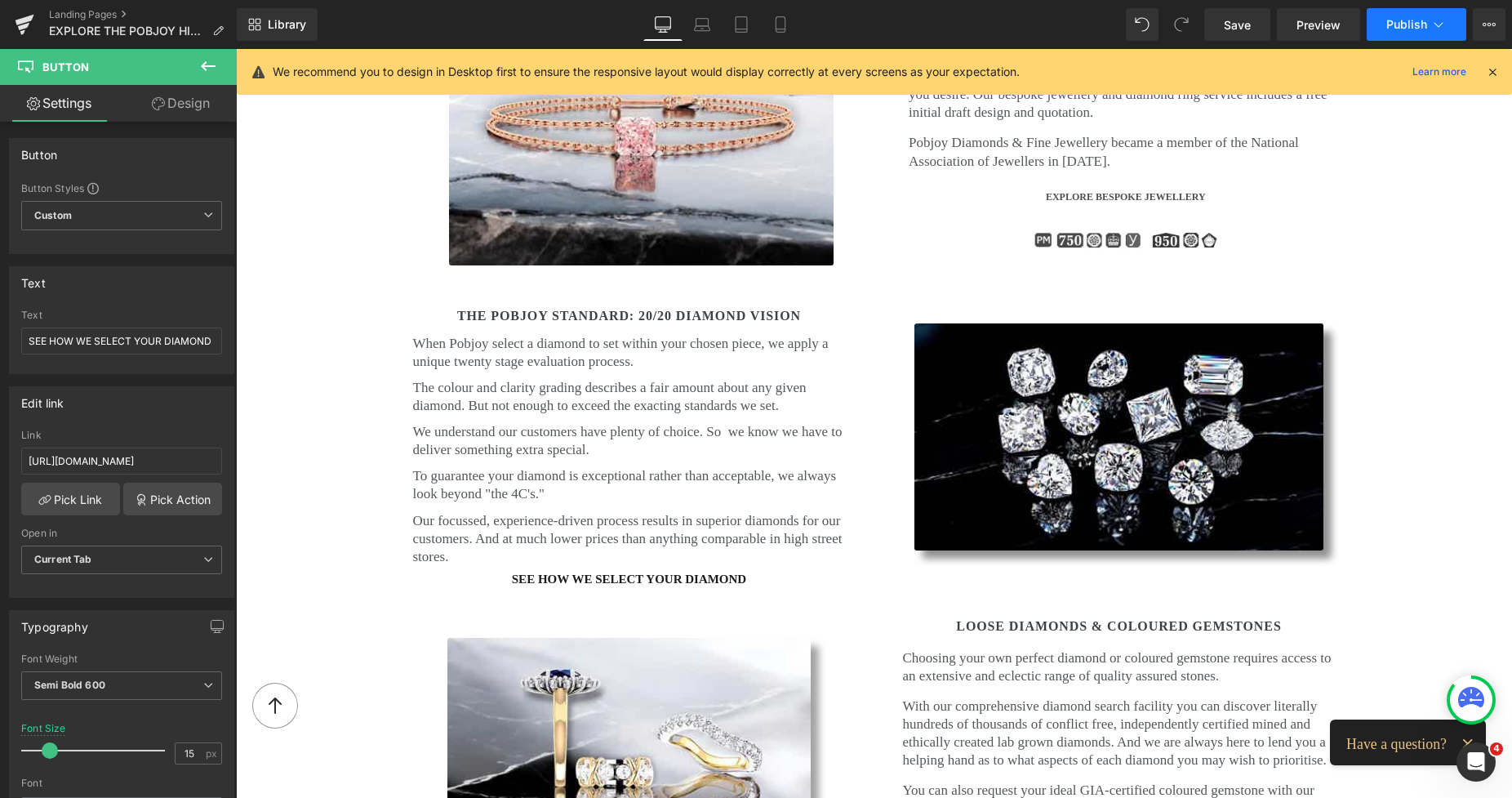
click at [1392, 25] on span "Publish" at bounding box center [1407, 23] width 41 height 13
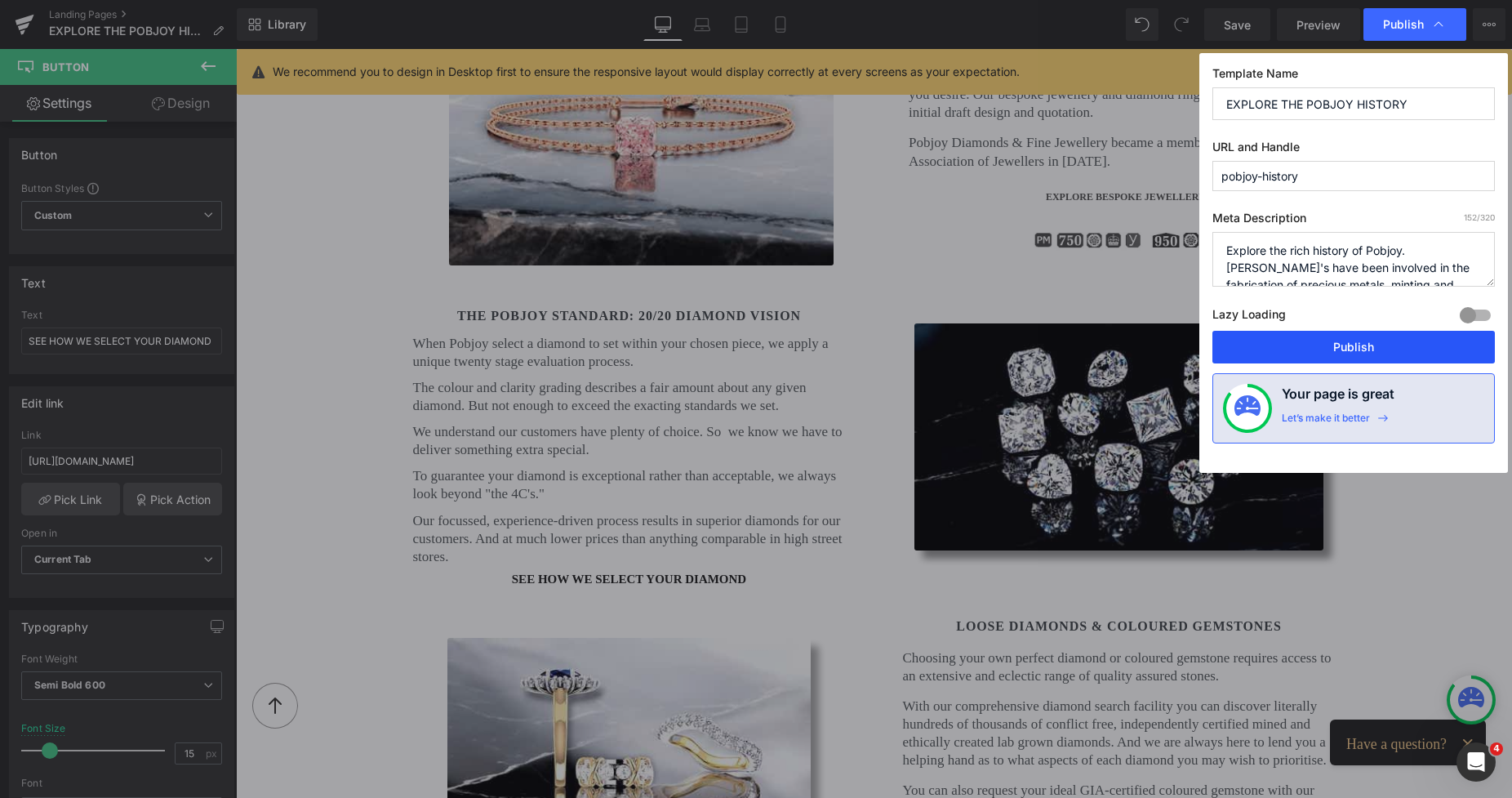
click at [1315, 353] on button "Publish" at bounding box center [1353, 347] width 282 height 32
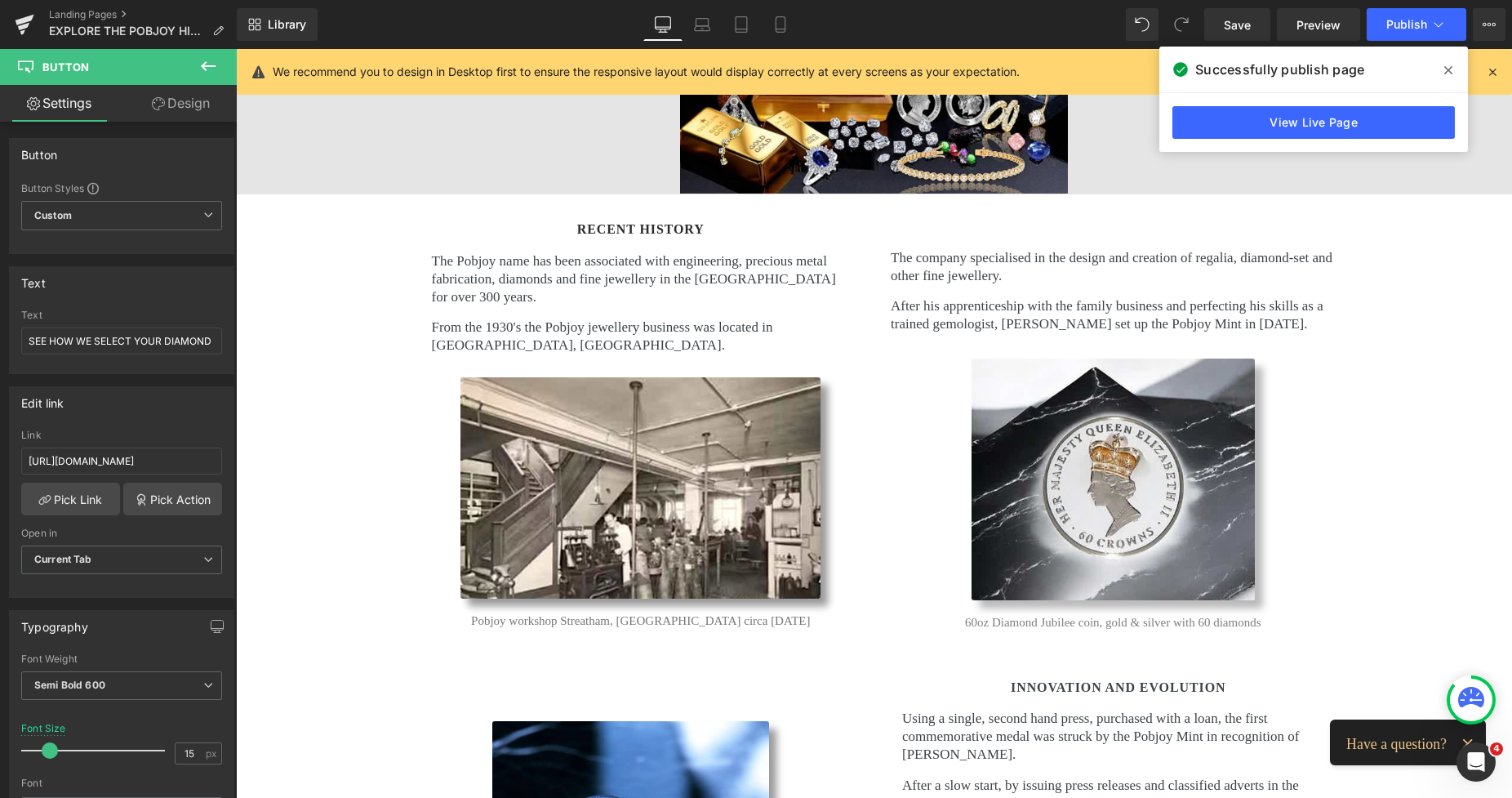
scroll to position [304, 0]
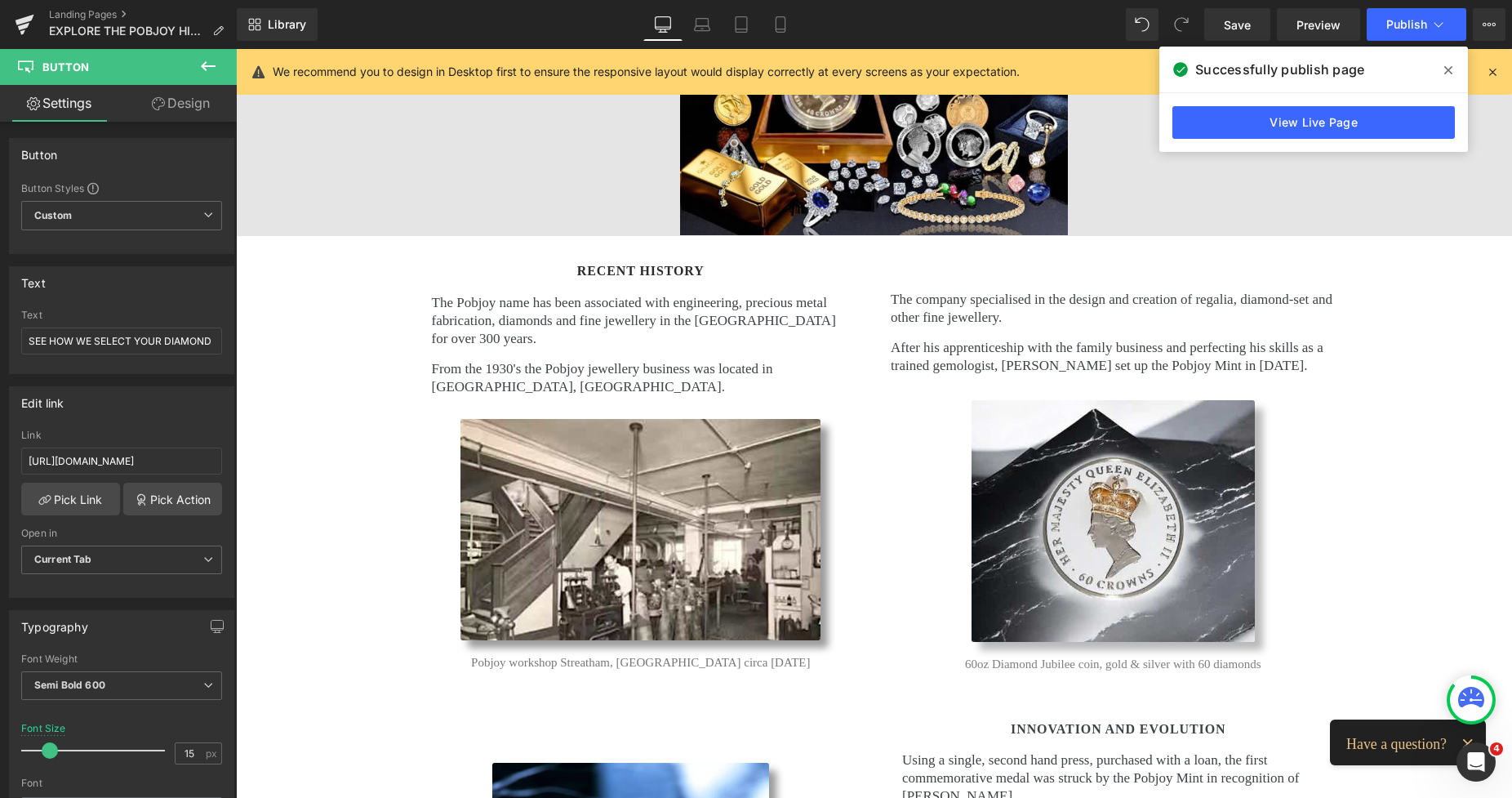
drag, startPoint x: 1509, startPoint y: 413, endPoint x: 1689, endPoint y: 154, distance: 315.4
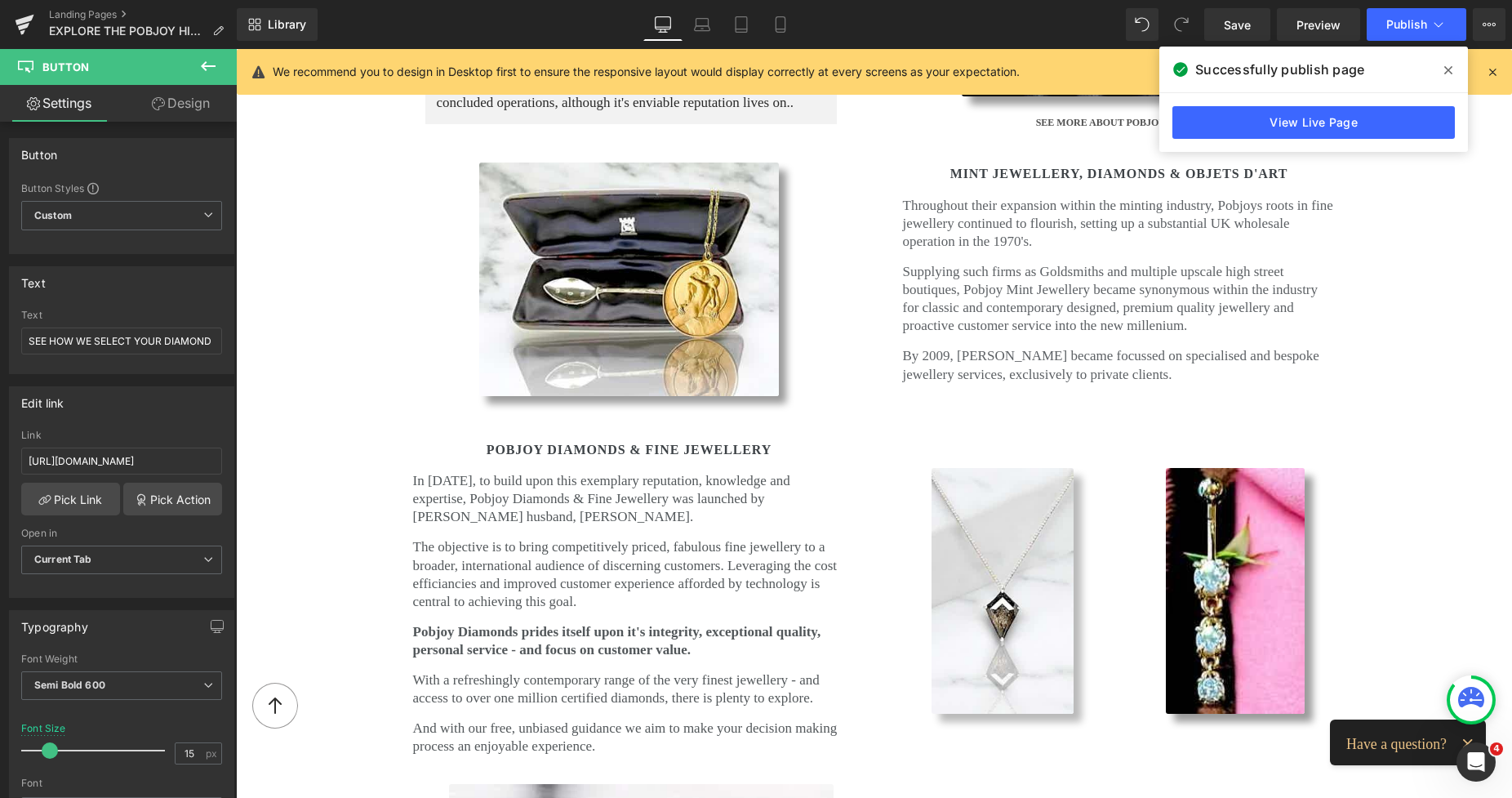
scroll to position [1849, 0]
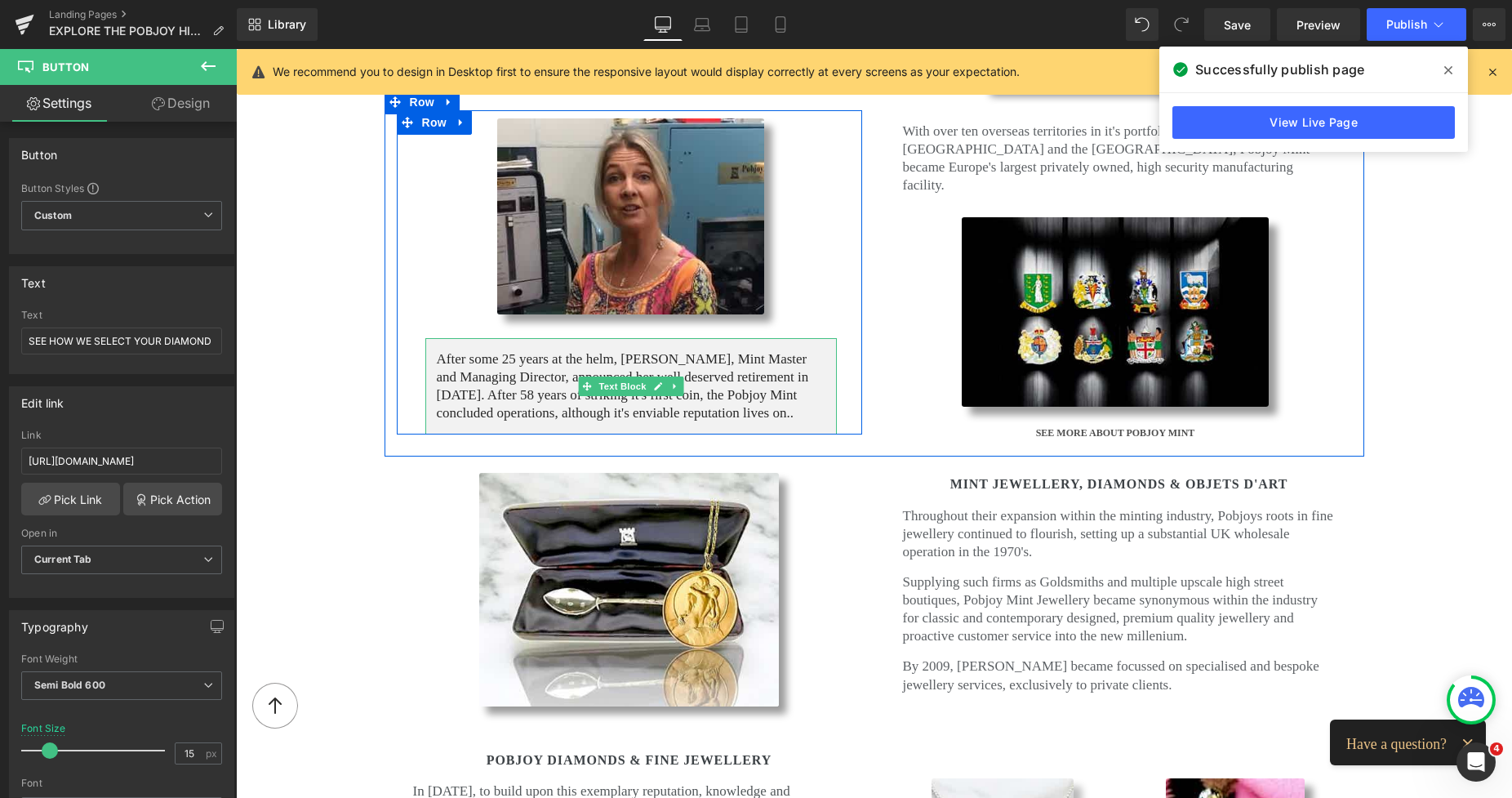
click at [558, 351] on p "After some 25 years at the helm, [PERSON_NAME], Mint Master and Managing Direct…" at bounding box center [631, 387] width 389 height 72
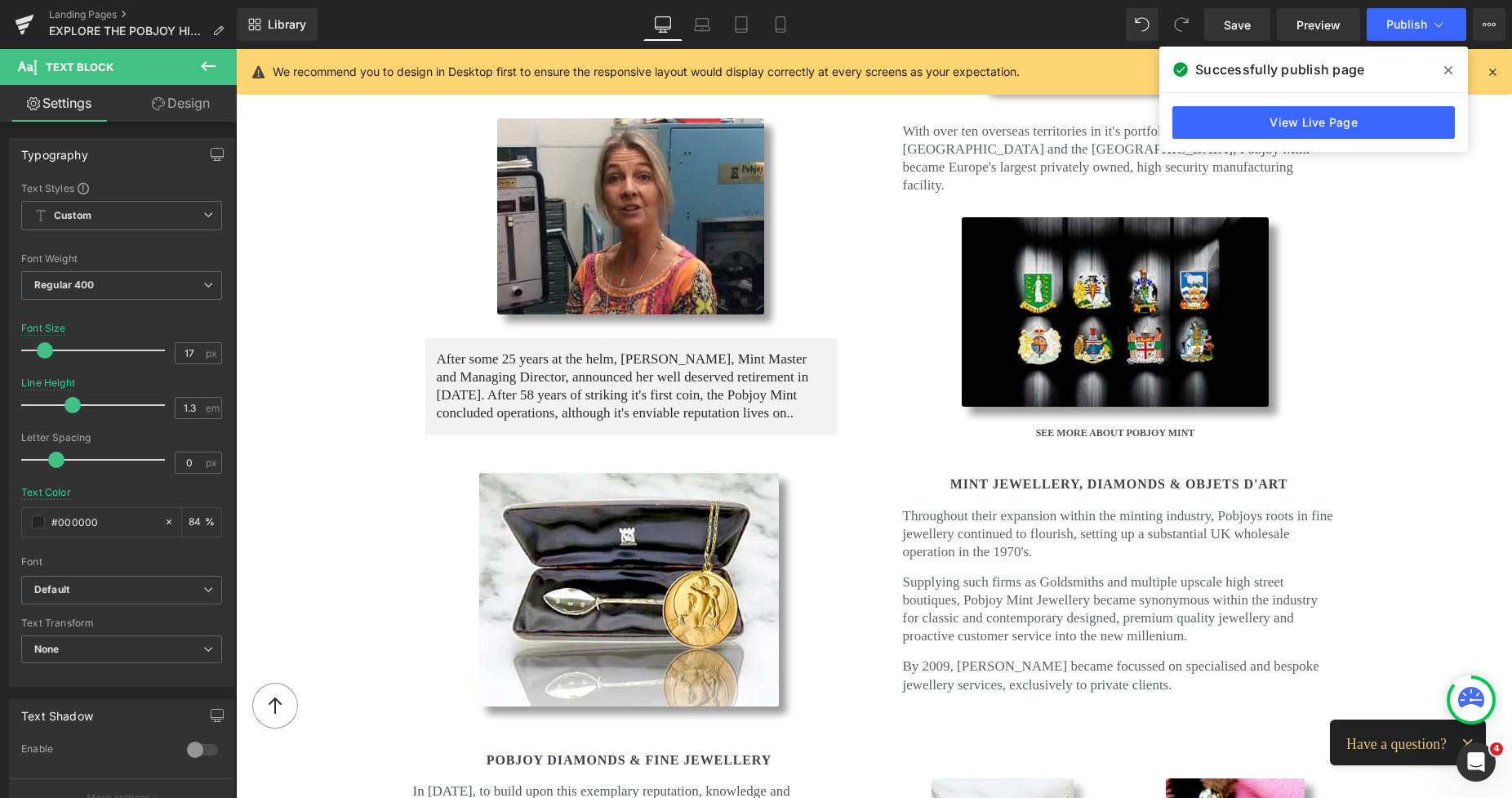
click at [181, 109] on link "Design" at bounding box center [181, 104] width 118 height 37
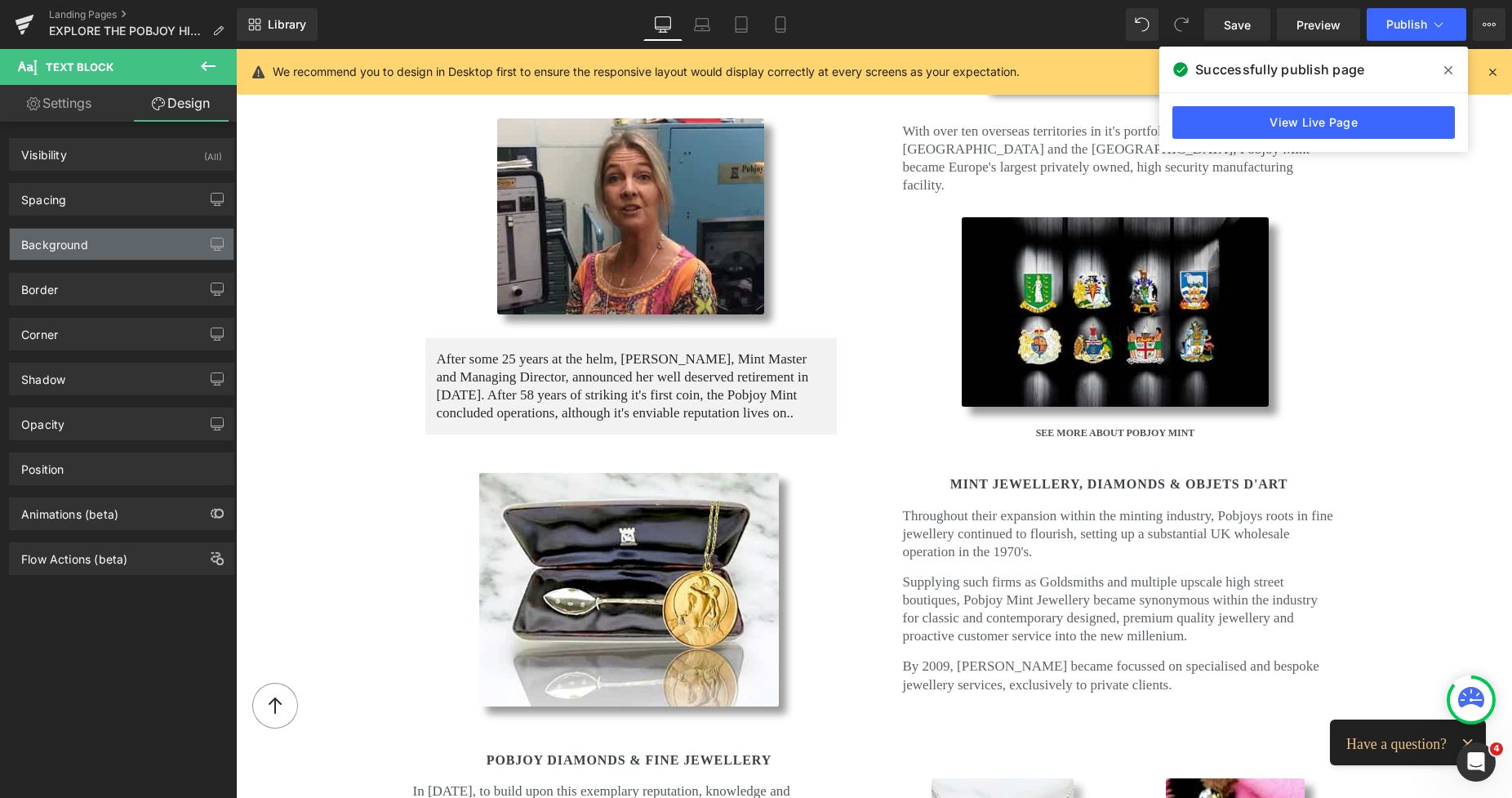
click at [54, 239] on div "Background" at bounding box center [55, 239] width 67 height 22
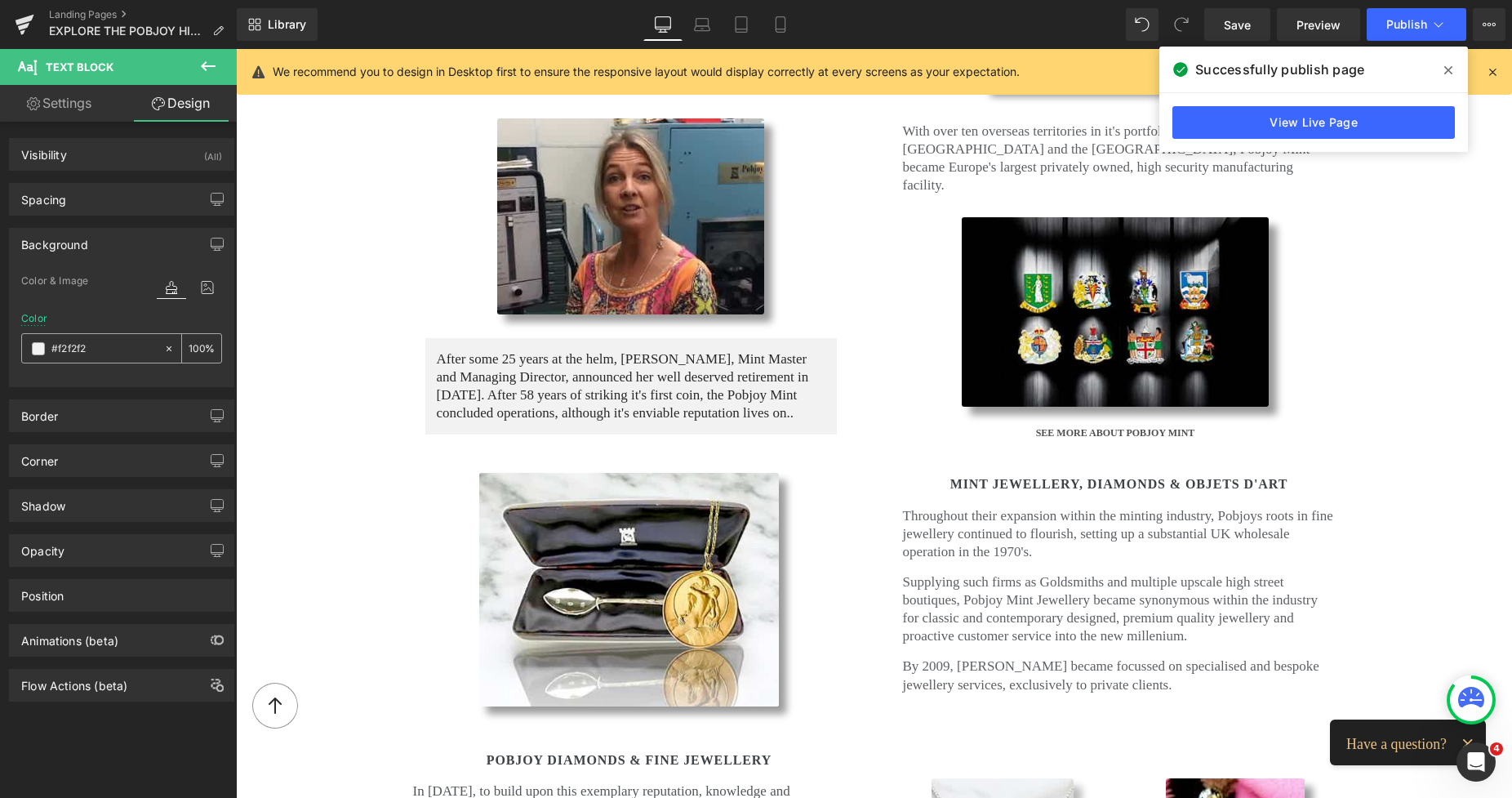
click at [36, 351] on span at bounding box center [38, 348] width 13 height 13
type input "77"
click at [1243, 29] on span "Save" at bounding box center [1238, 25] width 27 height 18
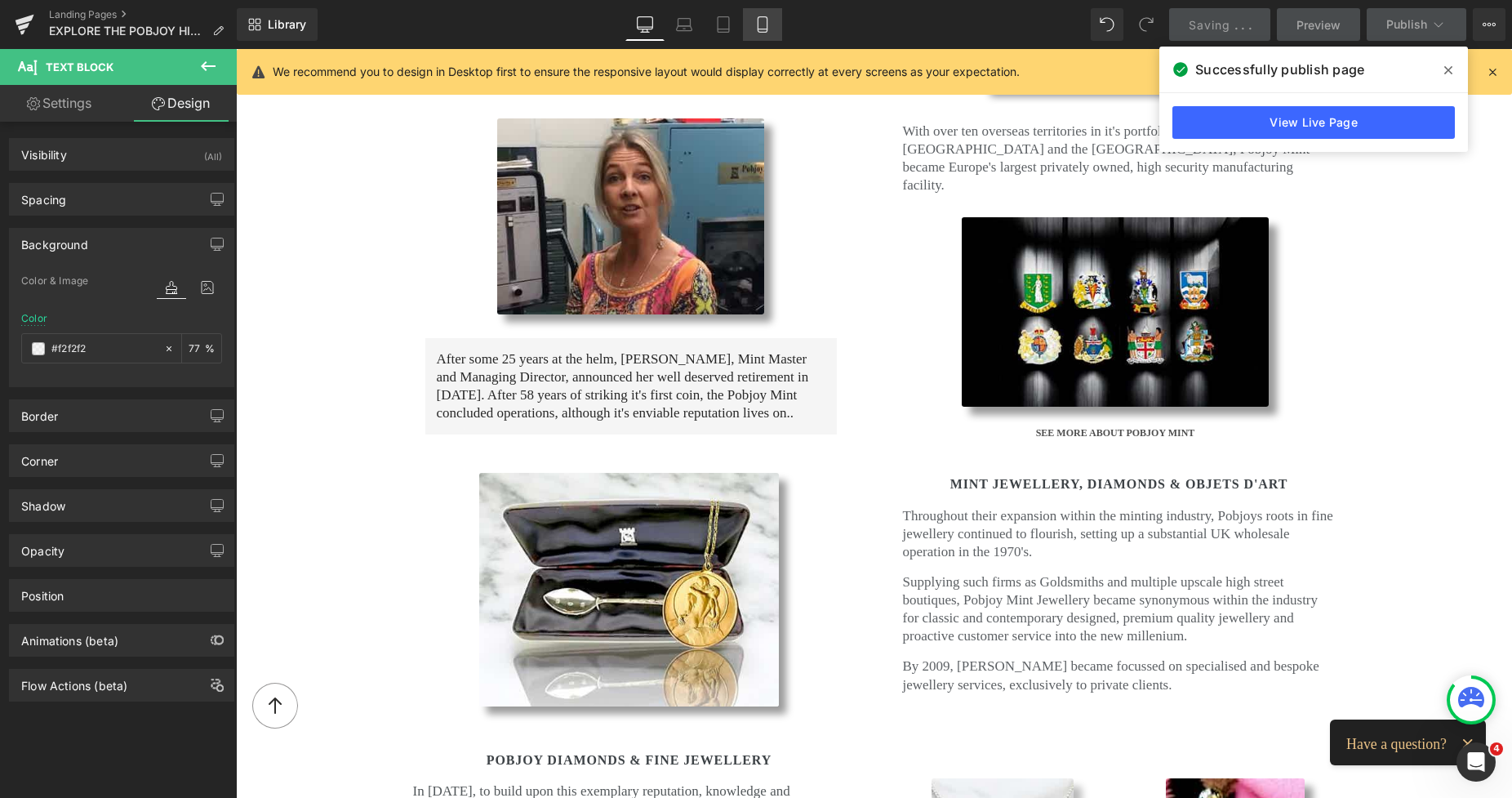
click at [764, 27] on icon at bounding box center [762, 24] width 17 height 17
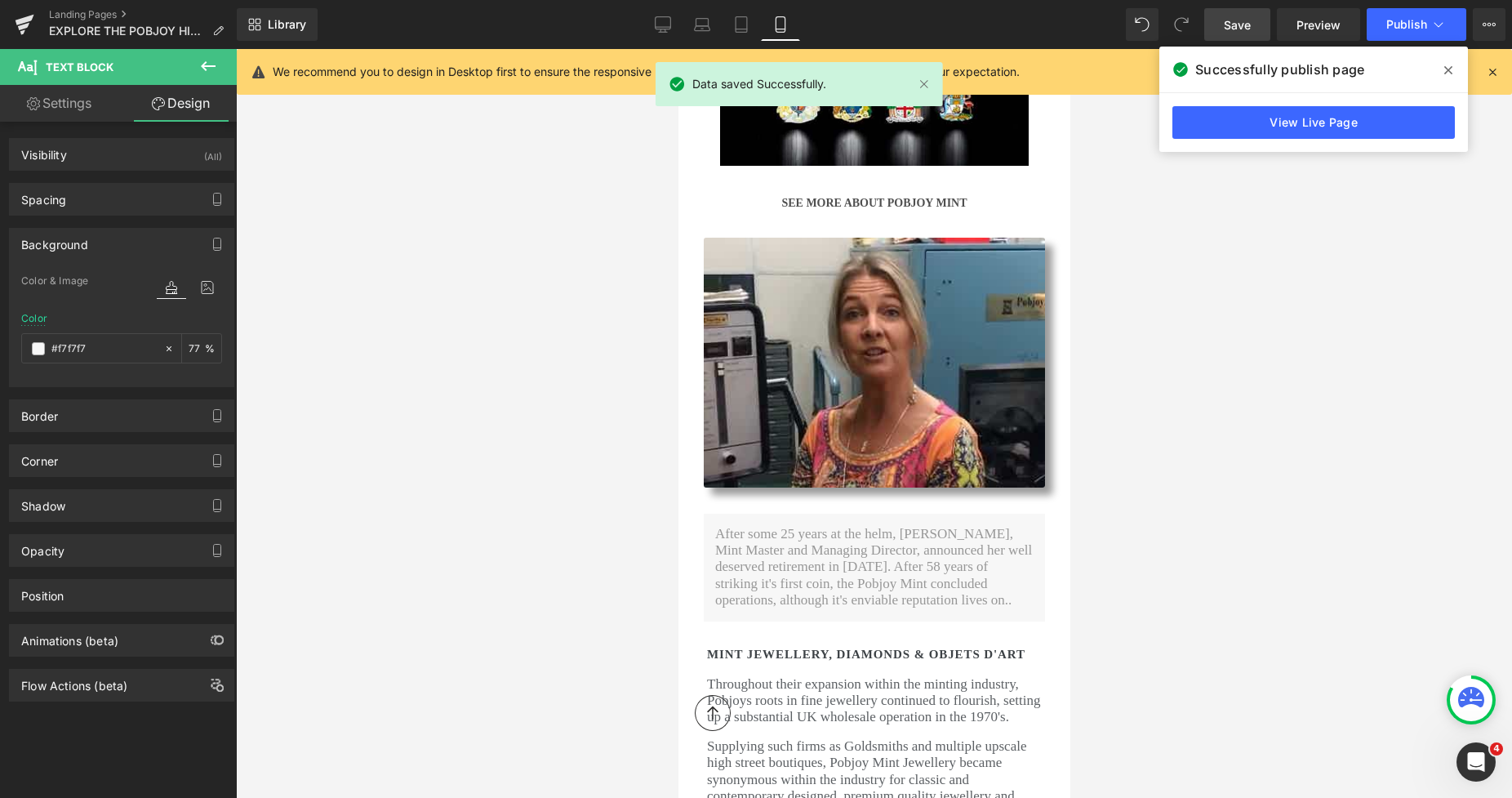
scroll to position [3562, 0]
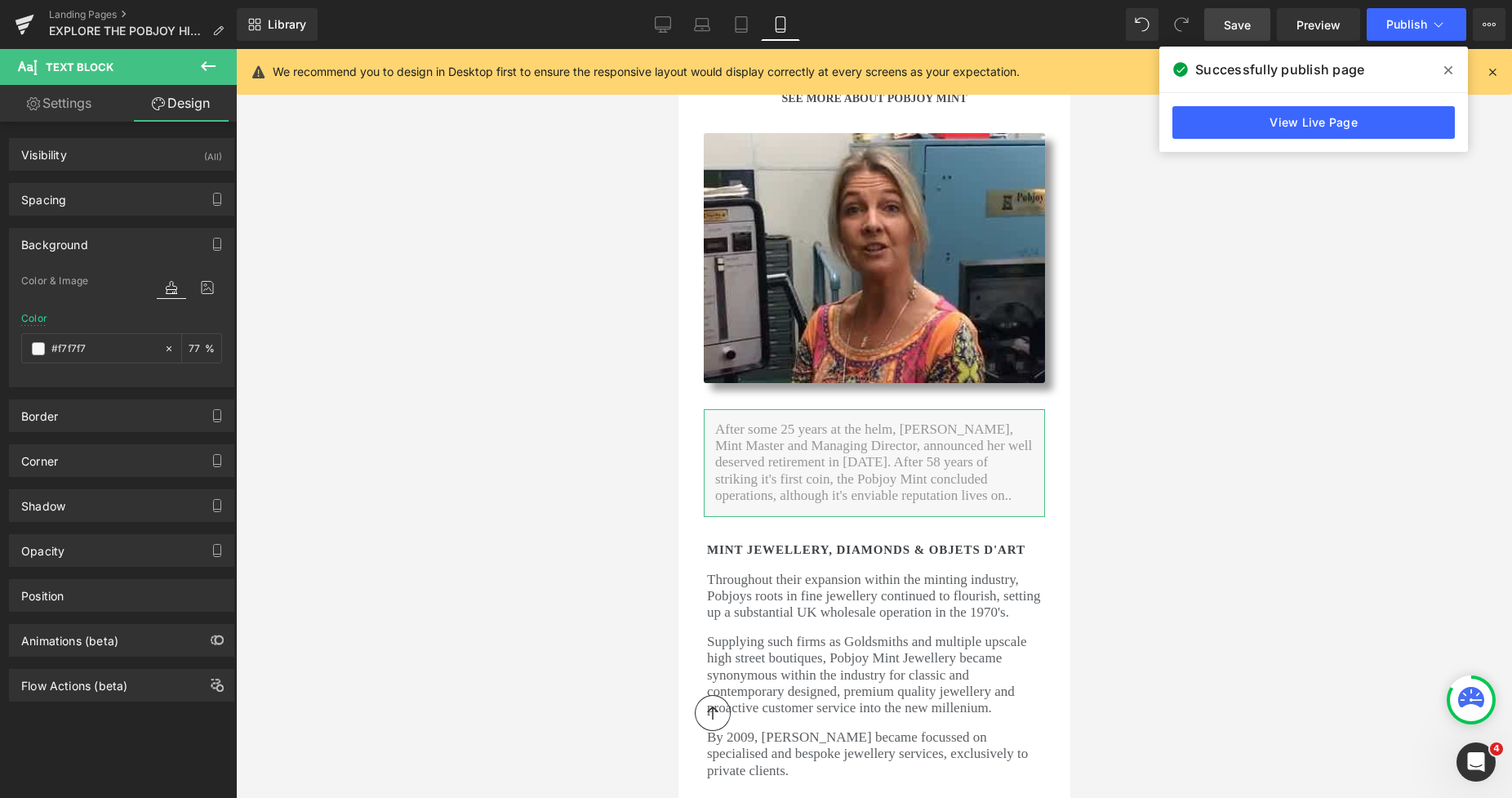
click at [58, 91] on link "Settings" at bounding box center [59, 104] width 118 height 37
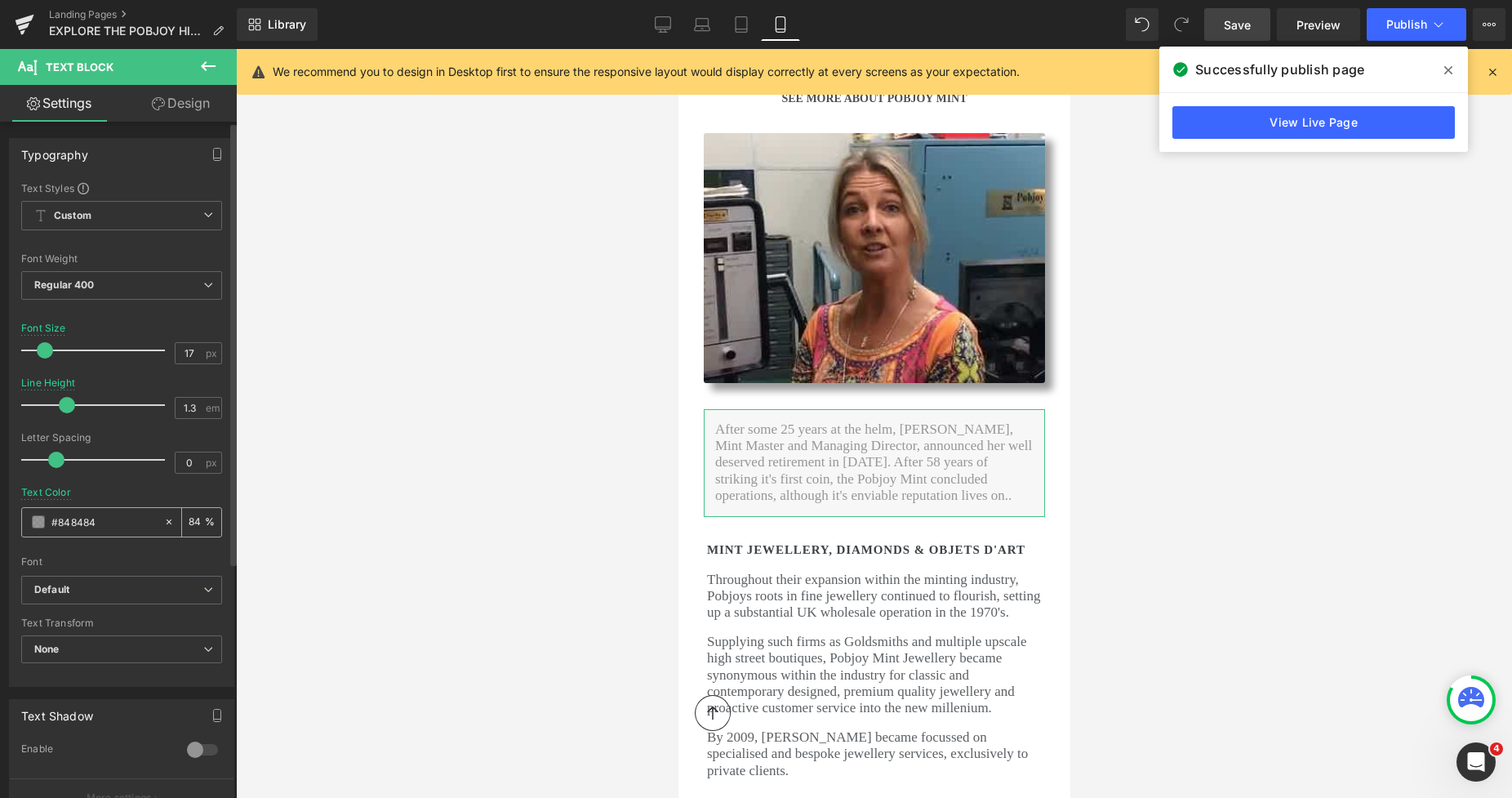
click at [37, 522] on span at bounding box center [38, 522] width 13 height 13
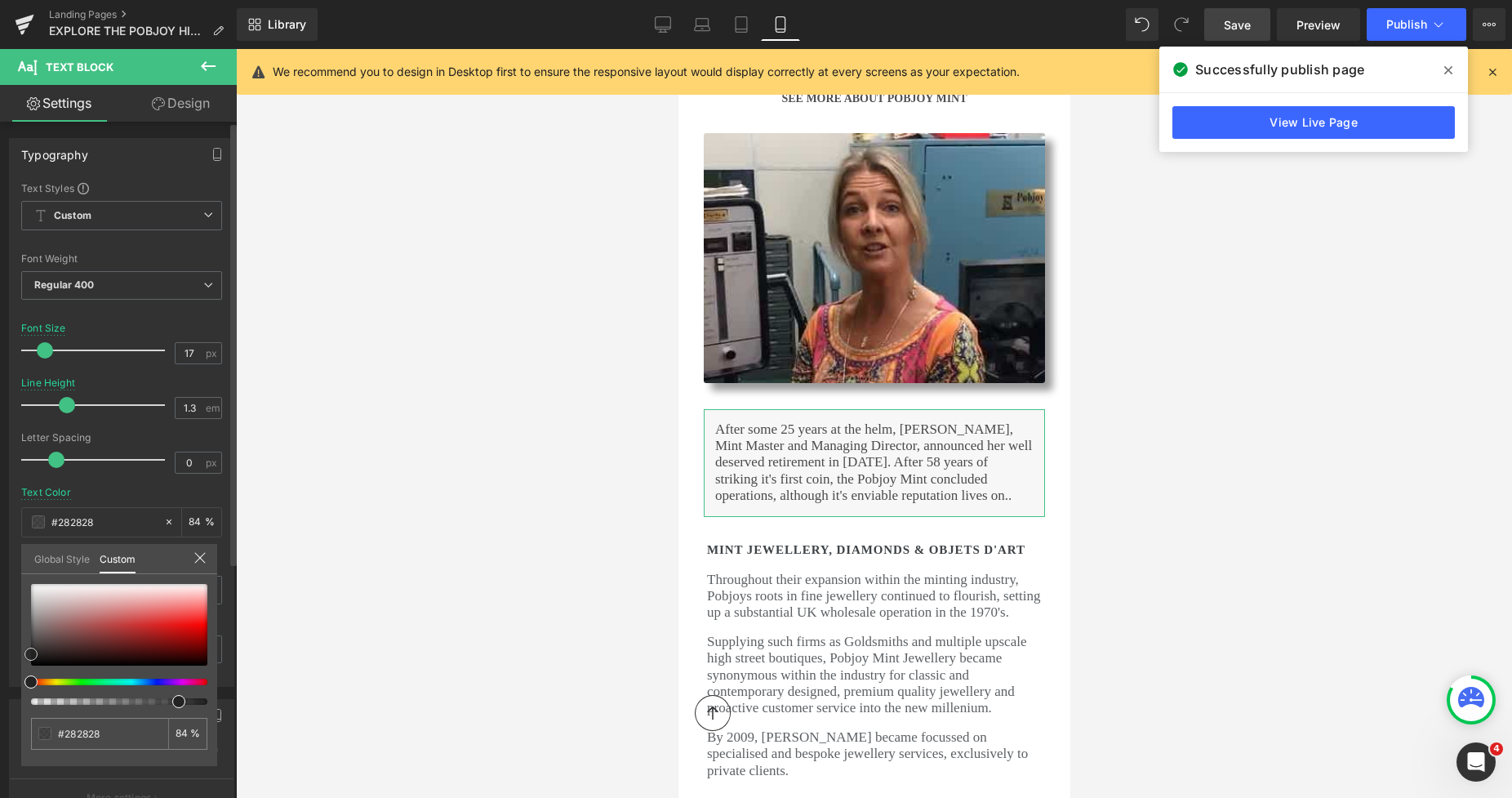
drag, startPoint x: 32, startPoint y: 620, endPoint x: 26, endPoint y: 651, distance: 31.6
click at [26, 651] on span at bounding box center [30, 653] width 13 height 13
click at [1239, 26] on span "Save" at bounding box center [1238, 25] width 27 height 18
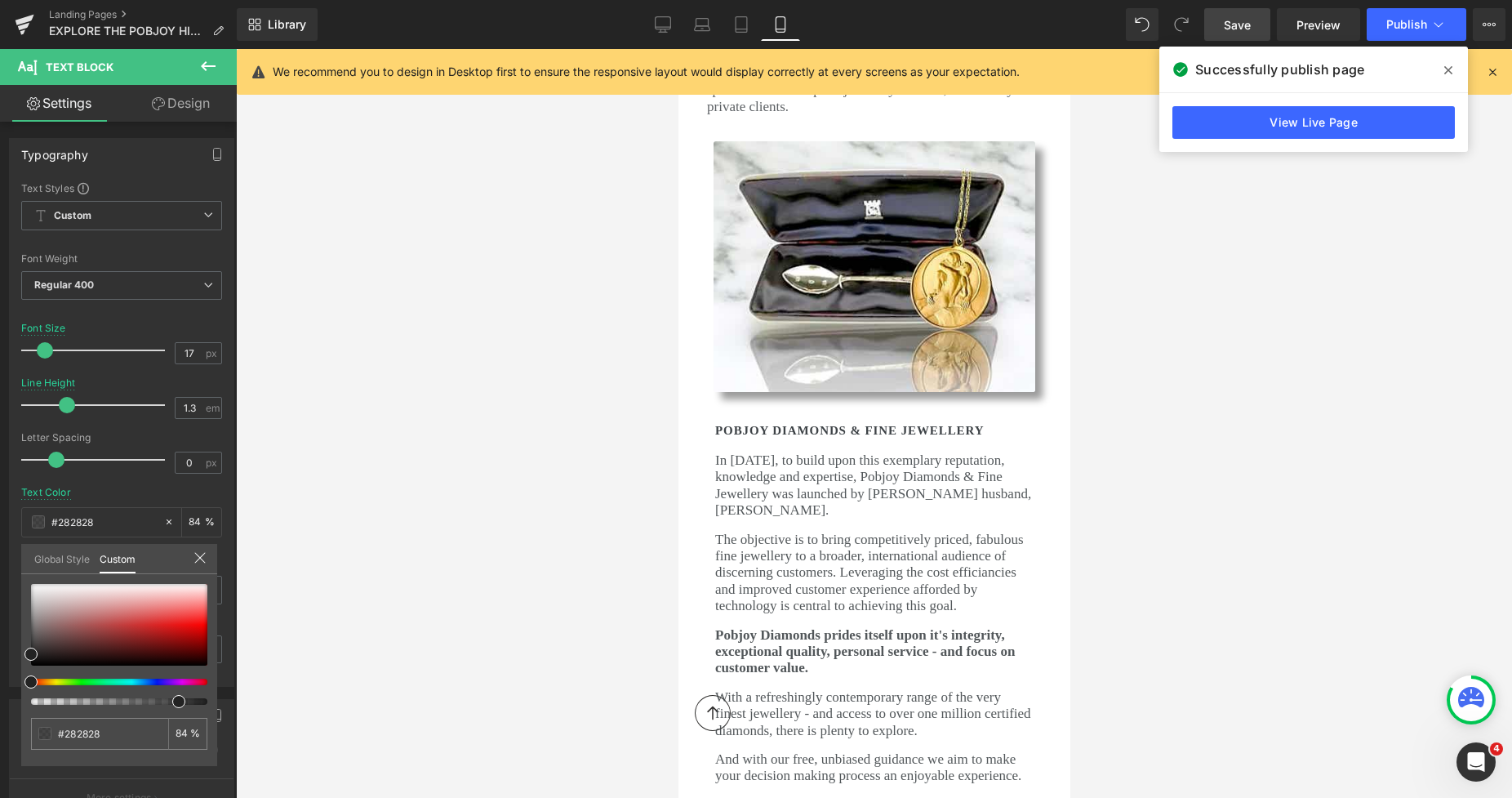
scroll to position [4179, 0]
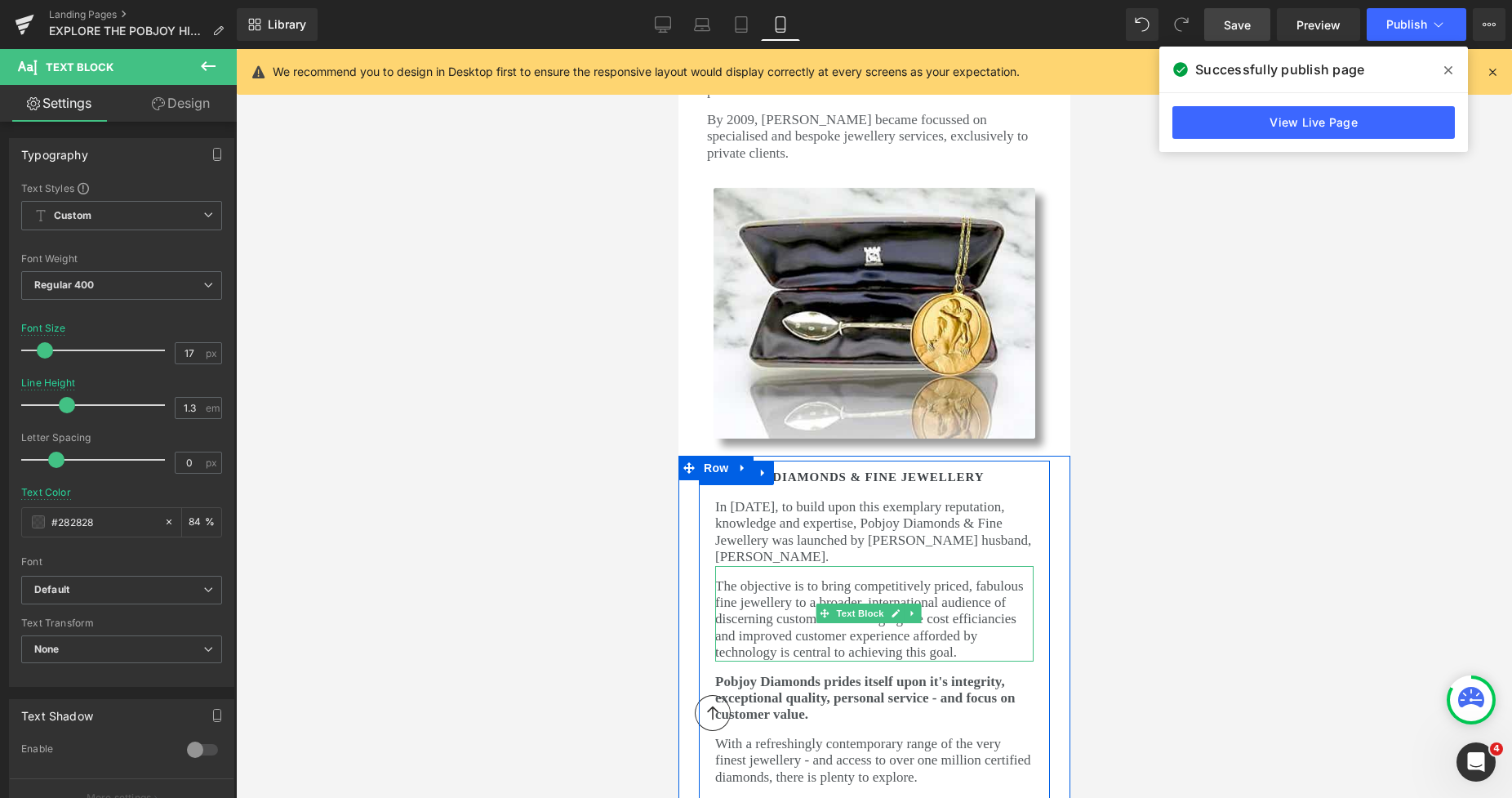
click at [792, 578] on p "The objective is to bring competitively priced, fabulous fine jewellery to a br…" at bounding box center [873, 619] width 318 height 83
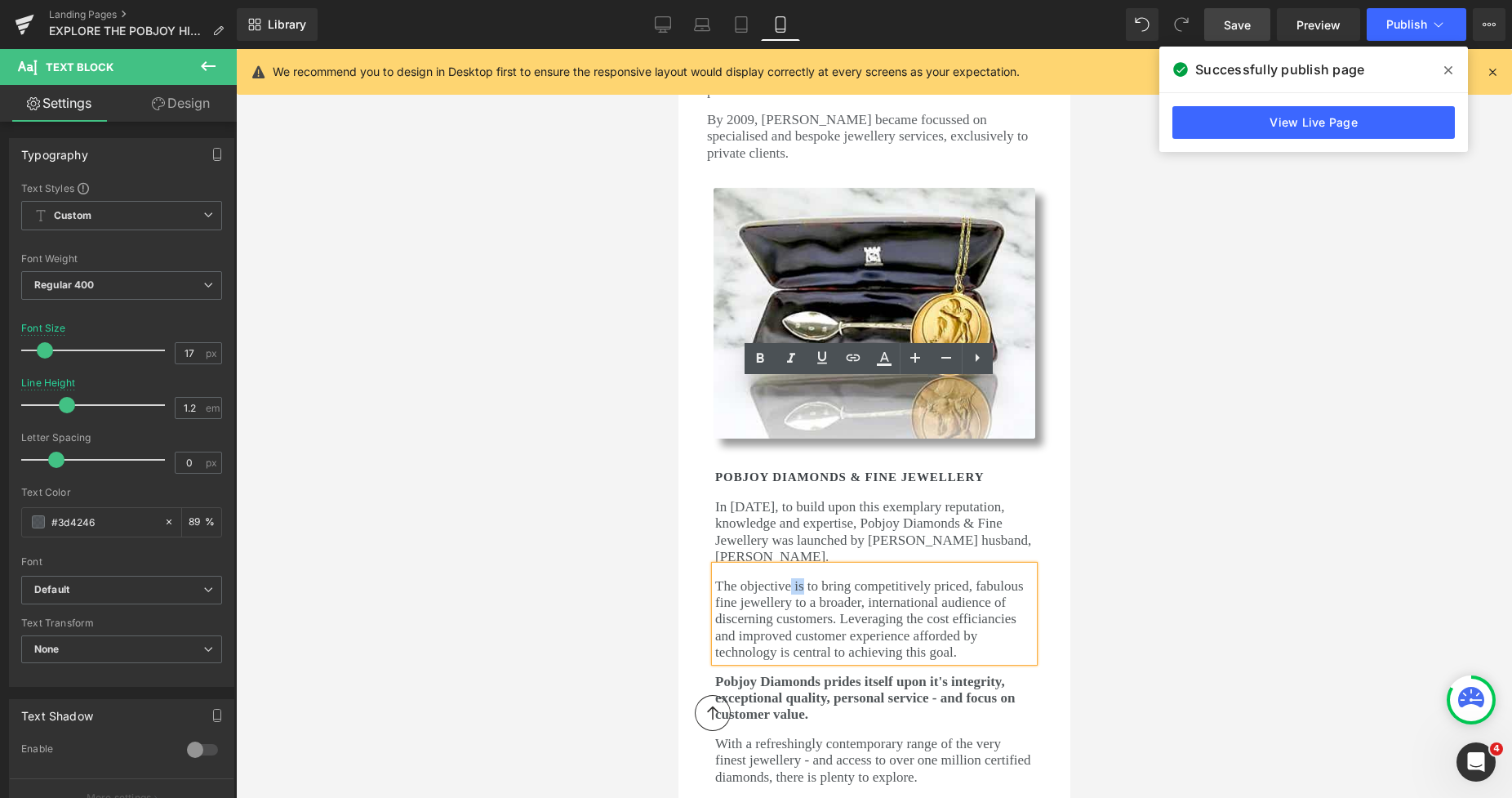
drag, startPoint x: 799, startPoint y: 402, endPoint x: 786, endPoint y: 402, distance: 13.0
click at [786, 578] on p "The objective is to bring competitively priced, fabulous fine jewellery to a br…" at bounding box center [873, 619] width 318 height 83
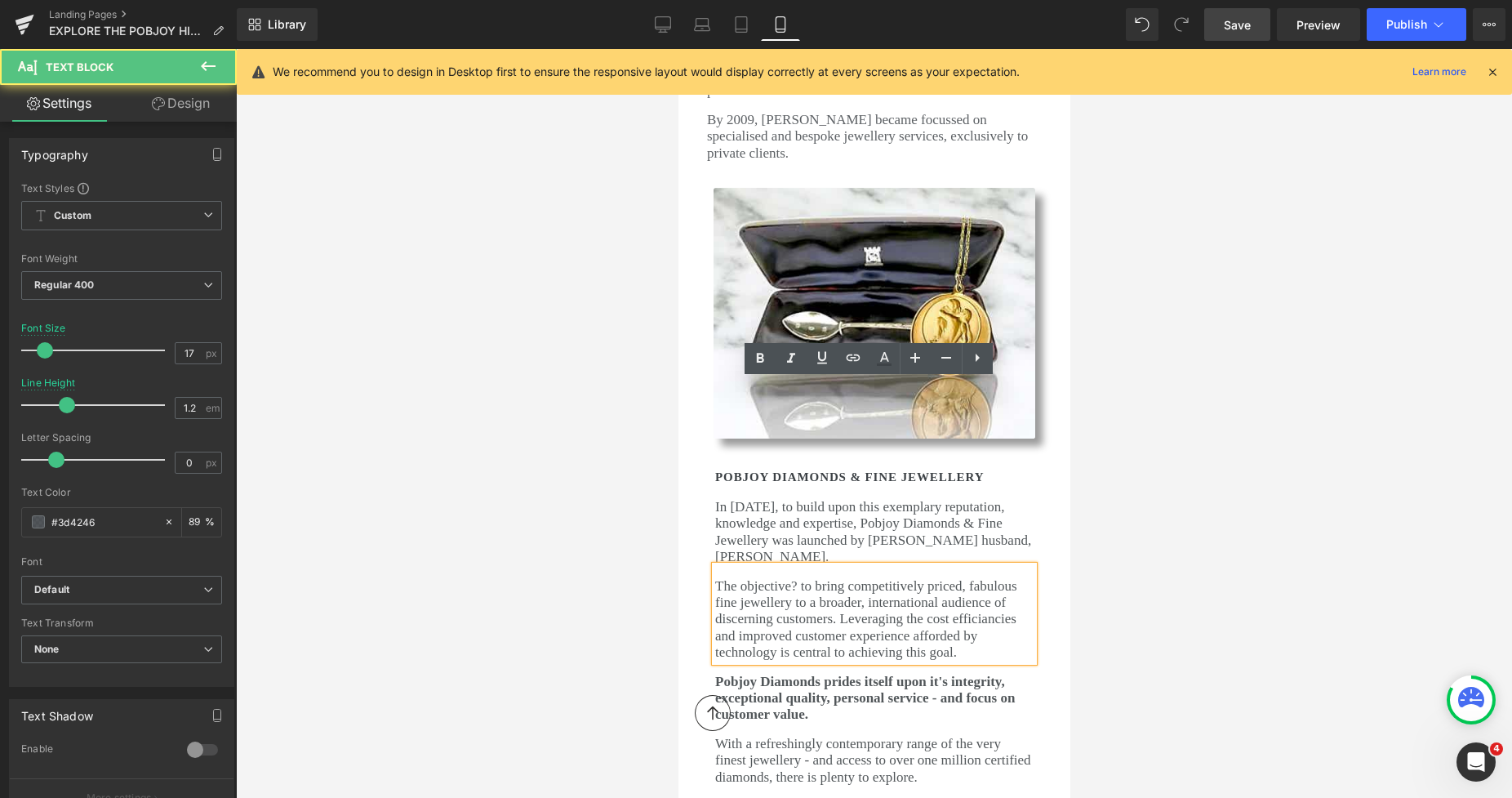
click at [798, 578] on p "The objective? to bring competitively priced, fabulous fine jewellery to a broa…" at bounding box center [873, 619] width 318 height 83
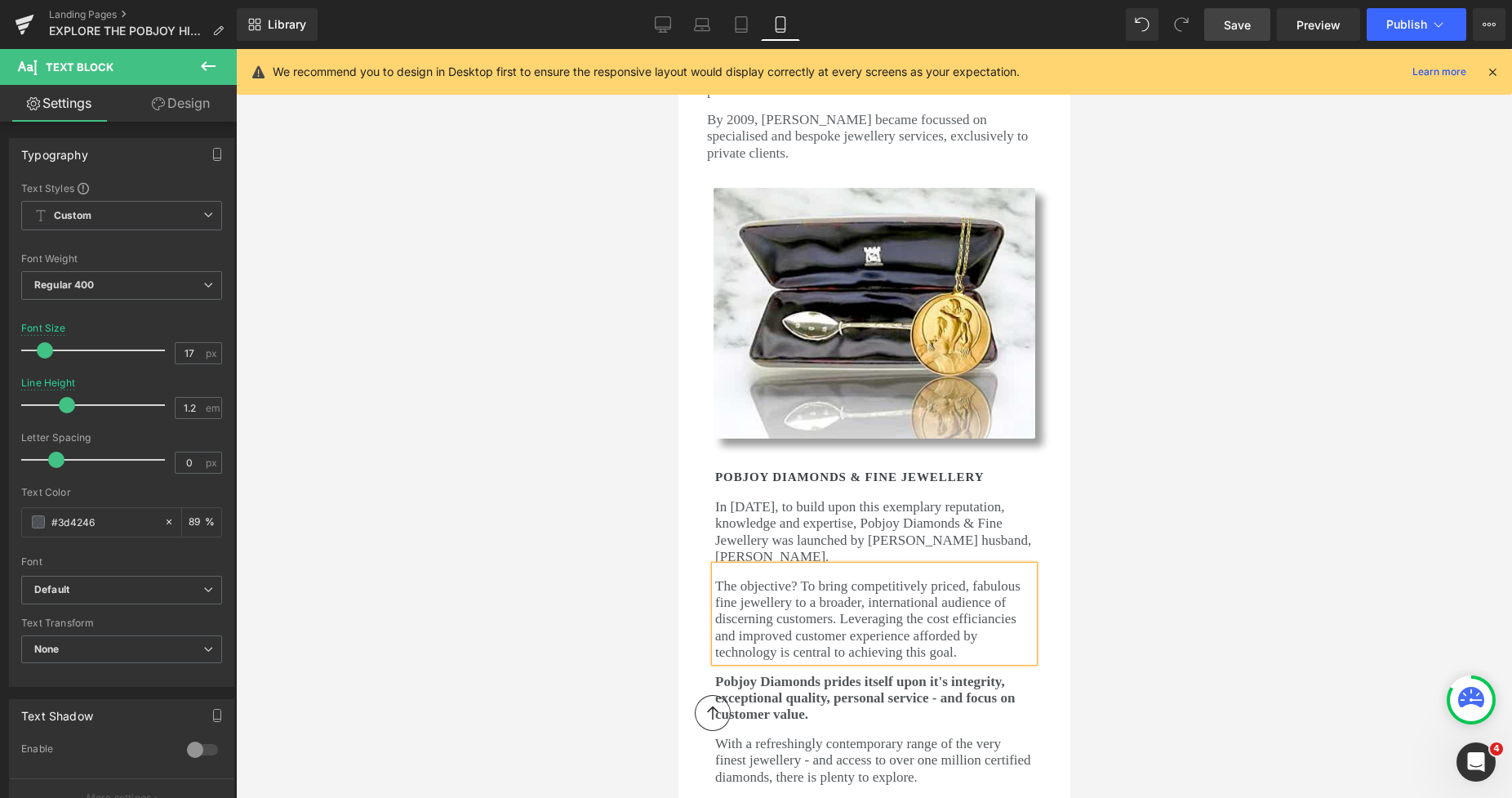
click at [1243, 22] on span "Save" at bounding box center [1238, 25] width 27 height 18
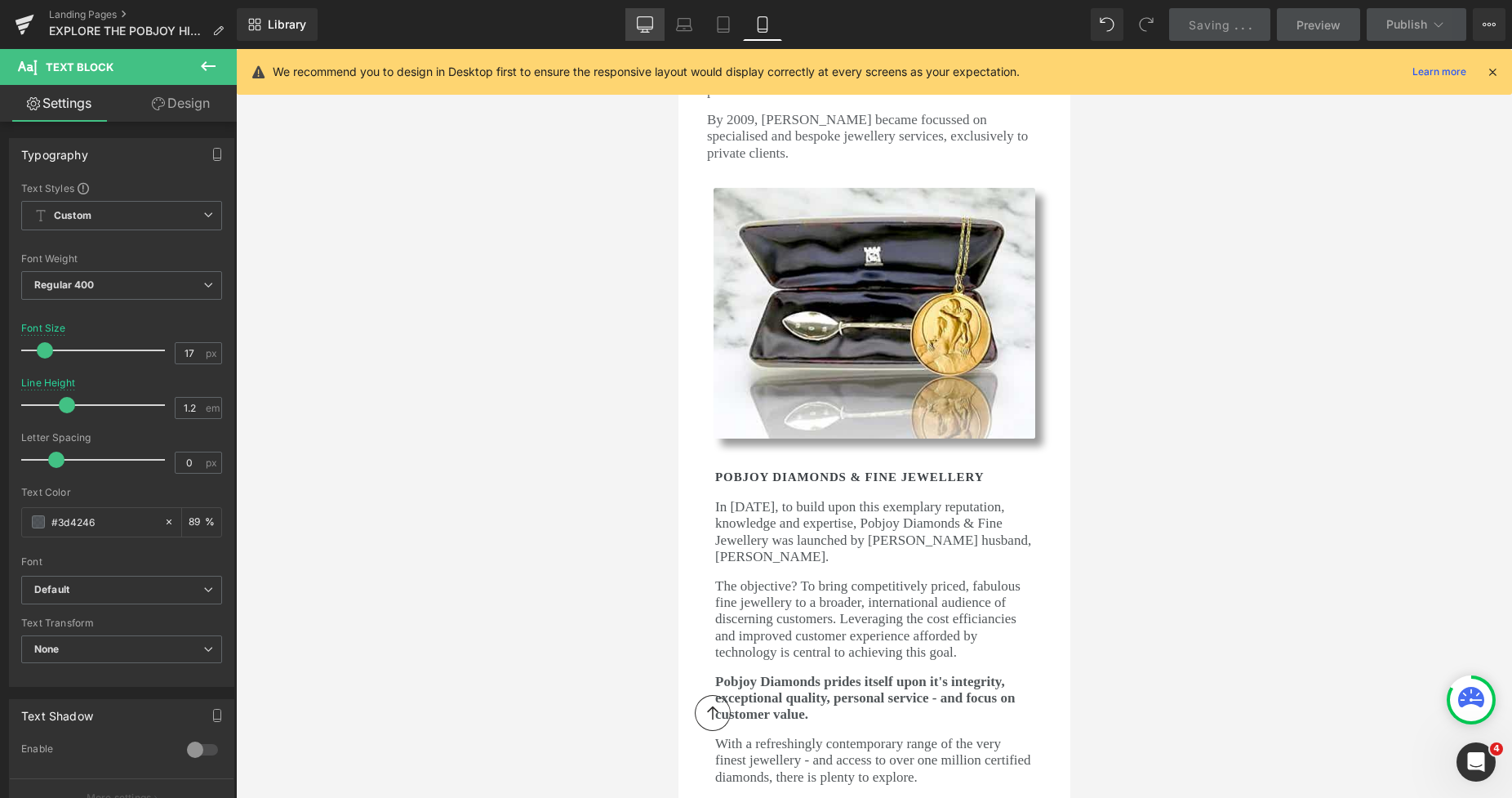
click at [643, 23] on icon at bounding box center [645, 24] width 17 height 17
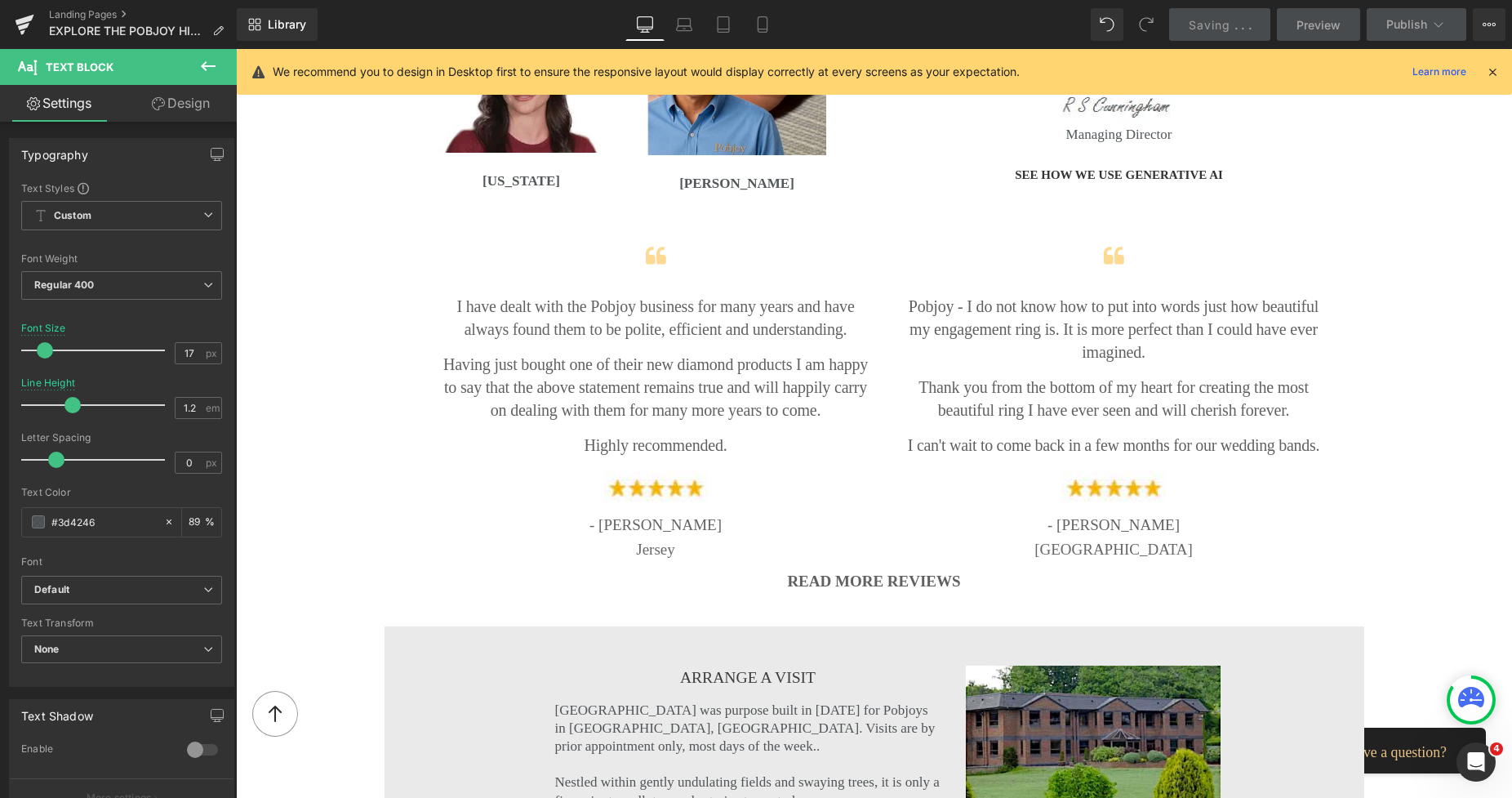
scroll to position [2349, 0]
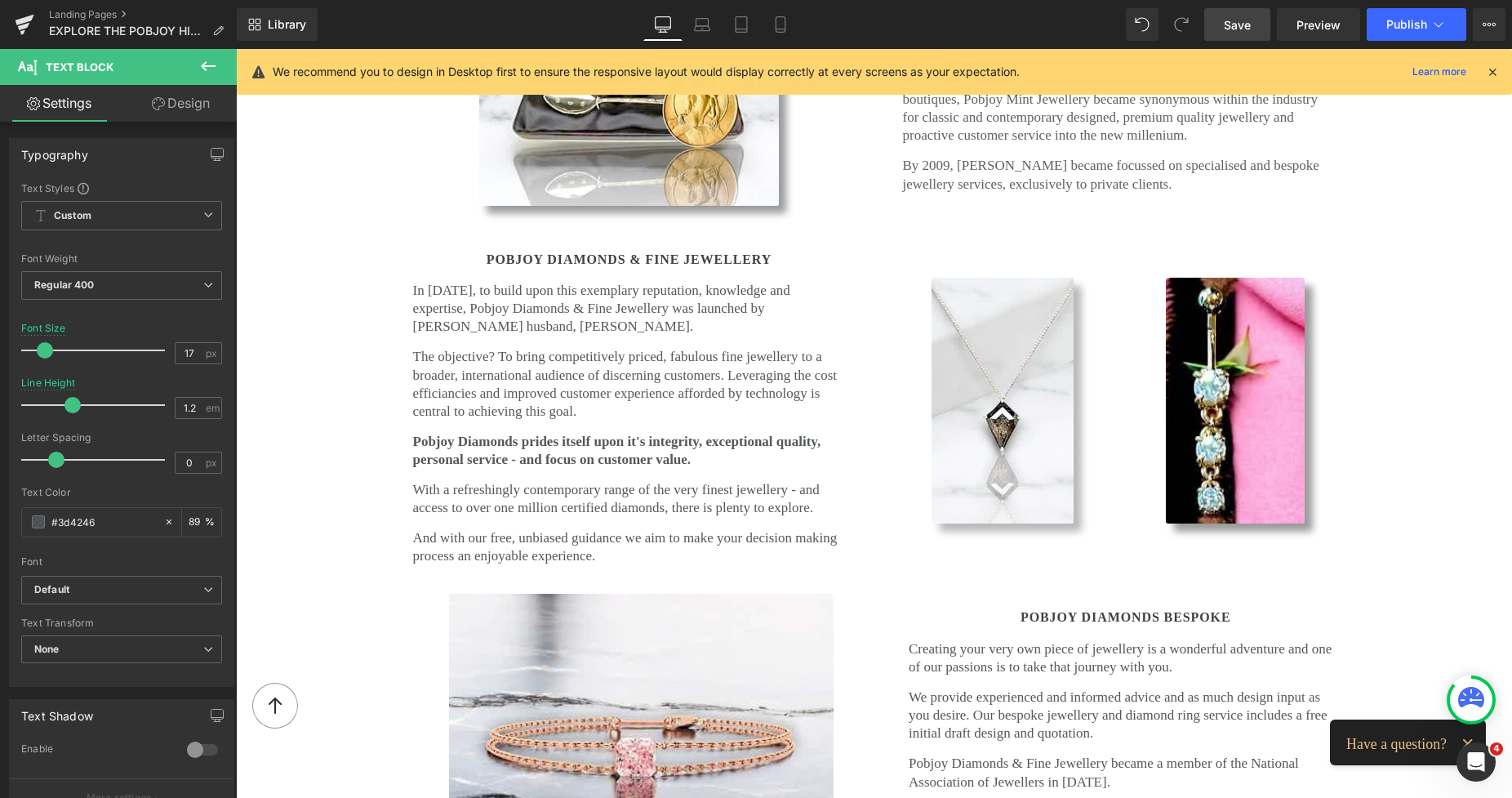
click at [1244, 24] on span "Save" at bounding box center [1238, 25] width 27 height 18
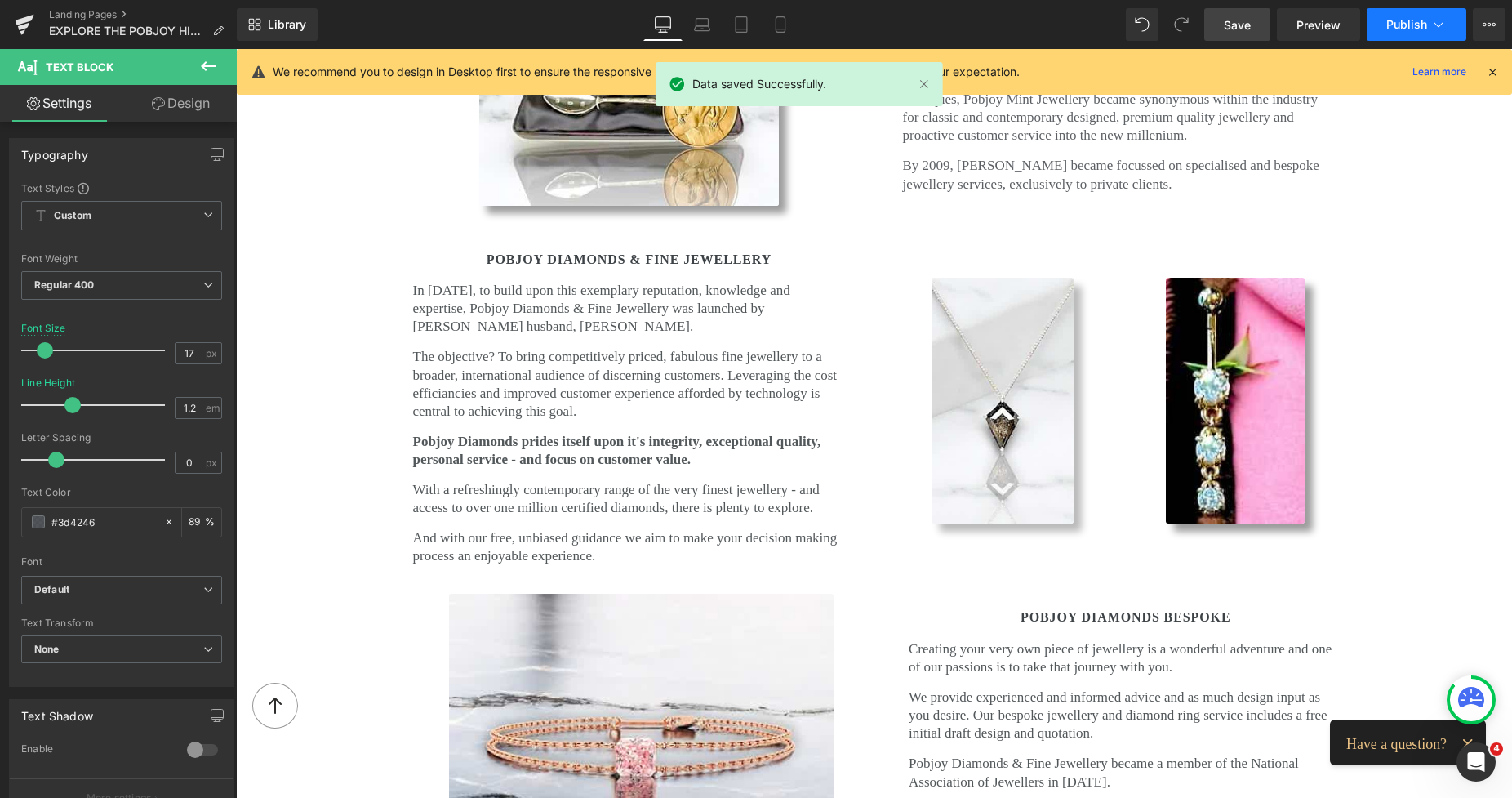
click at [1407, 28] on span "Publish" at bounding box center [1407, 23] width 41 height 13
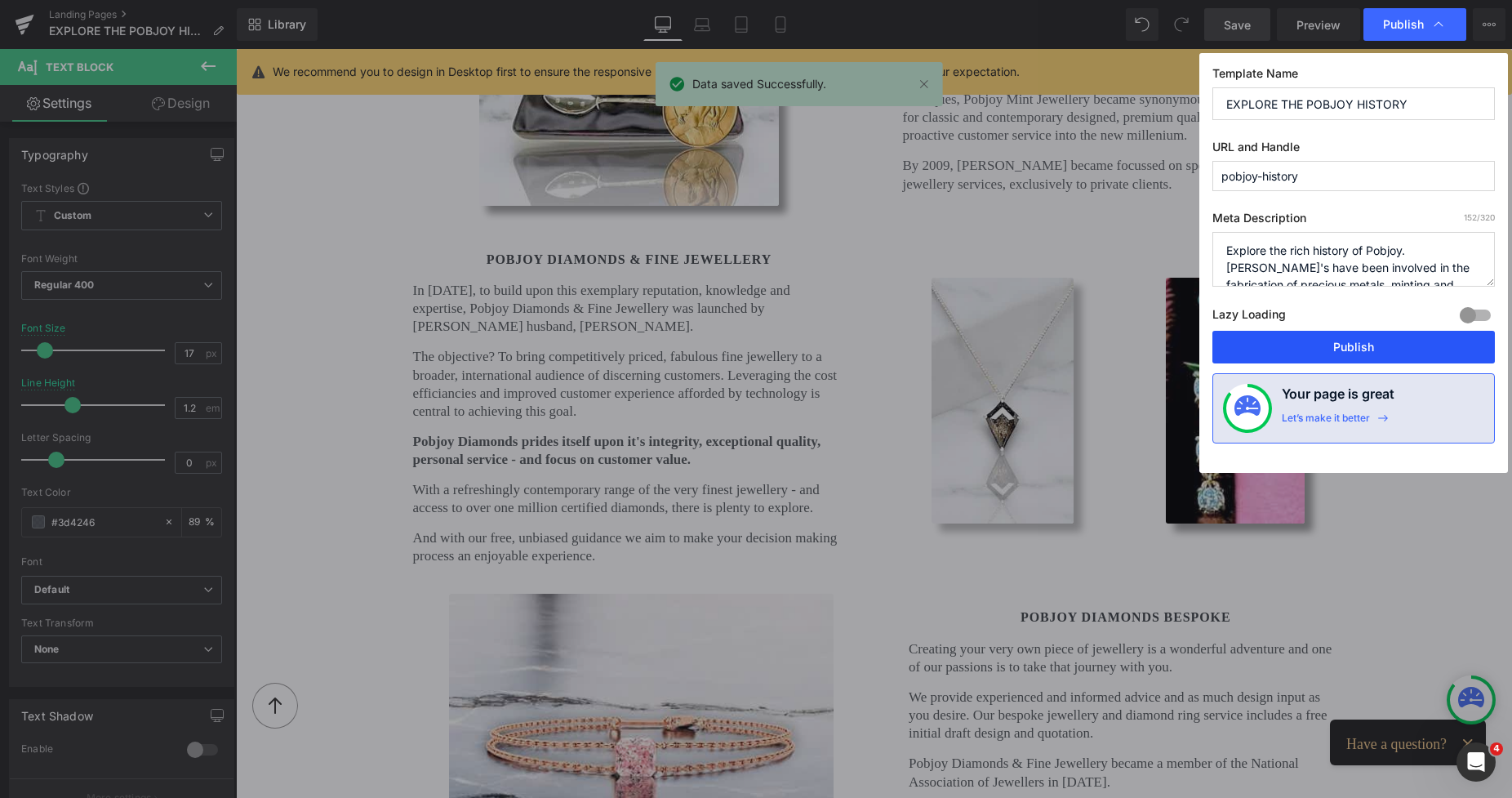
click at [1341, 342] on button "Publish" at bounding box center [1353, 347] width 282 height 32
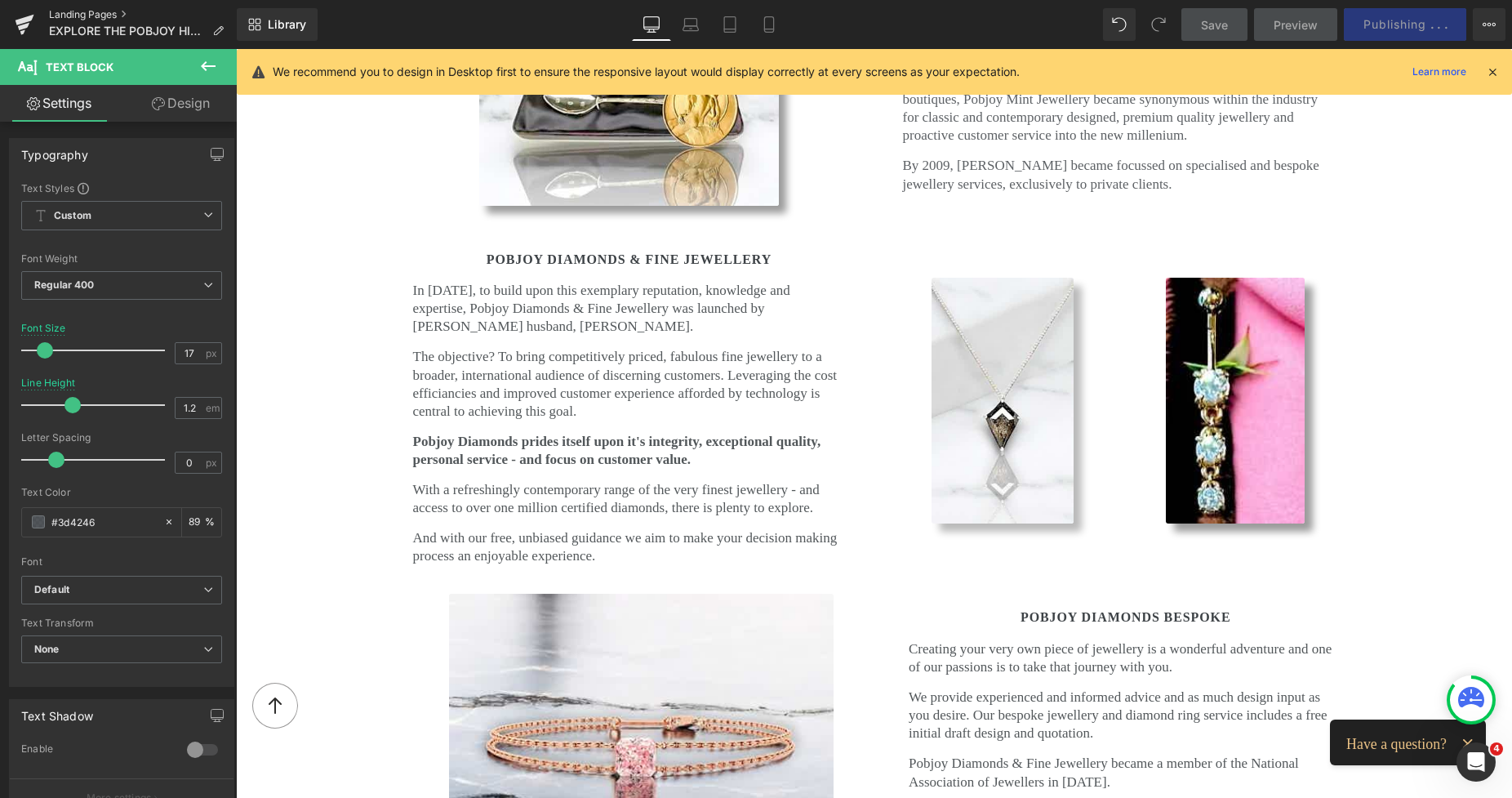
click at [77, 13] on link "Landing Pages" at bounding box center [143, 14] width 188 height 13
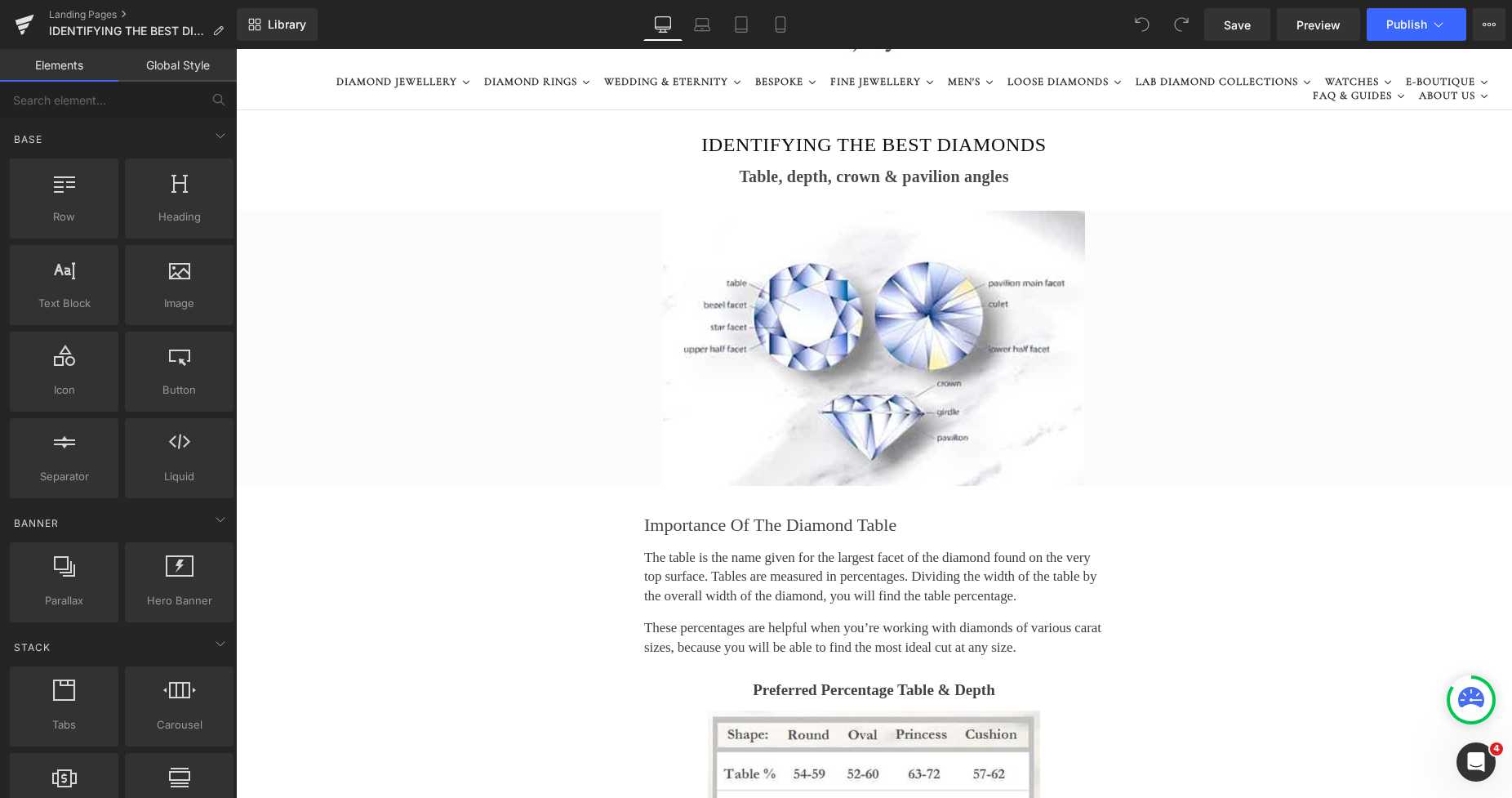
scroll to position [28, 0]
